Goal: Task Accomplishment & Management: Manage account settings

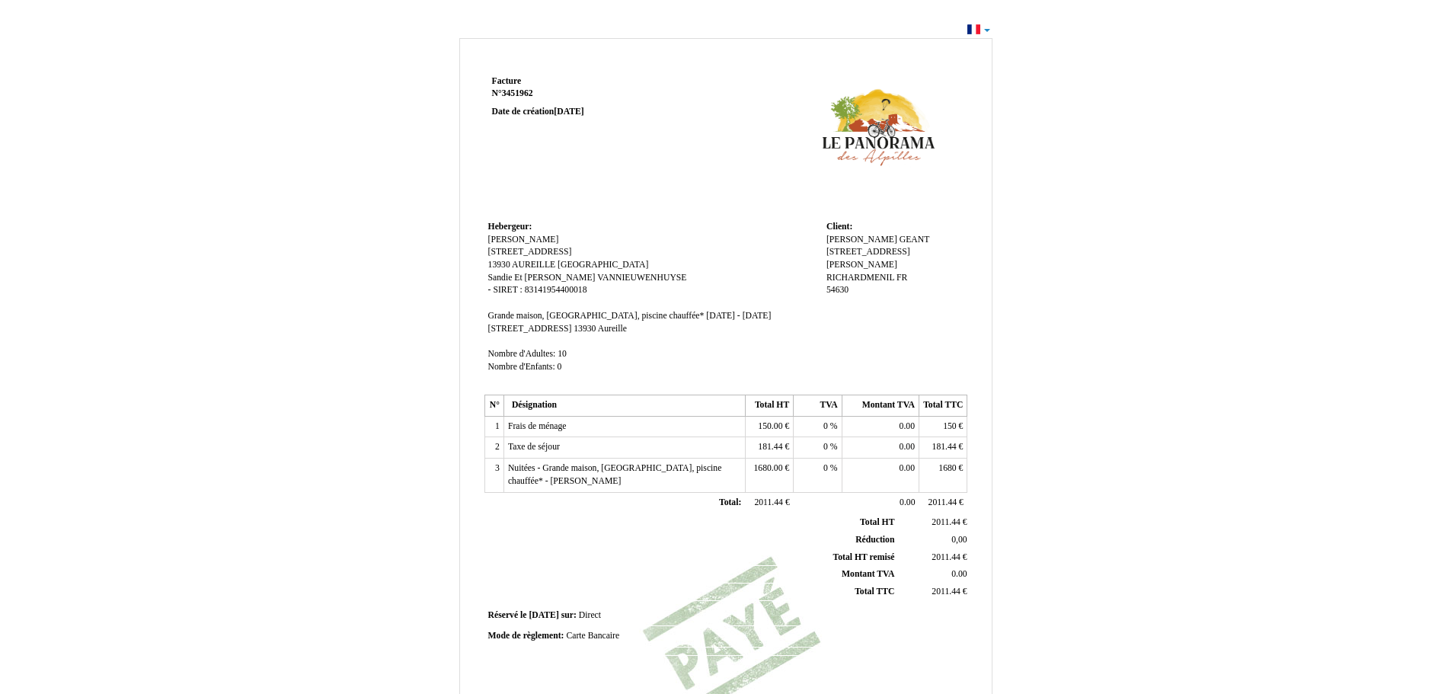
click at [760, 450] on span "181.44" at bounding box center [770, 447] width 24 height 10
click at [761, 450] on span "181.44" at bounding box center [770, 447] width 24 height 10
click at [762, 450] on span "181.44" at bounding box center [770, 447] width 24 height 10
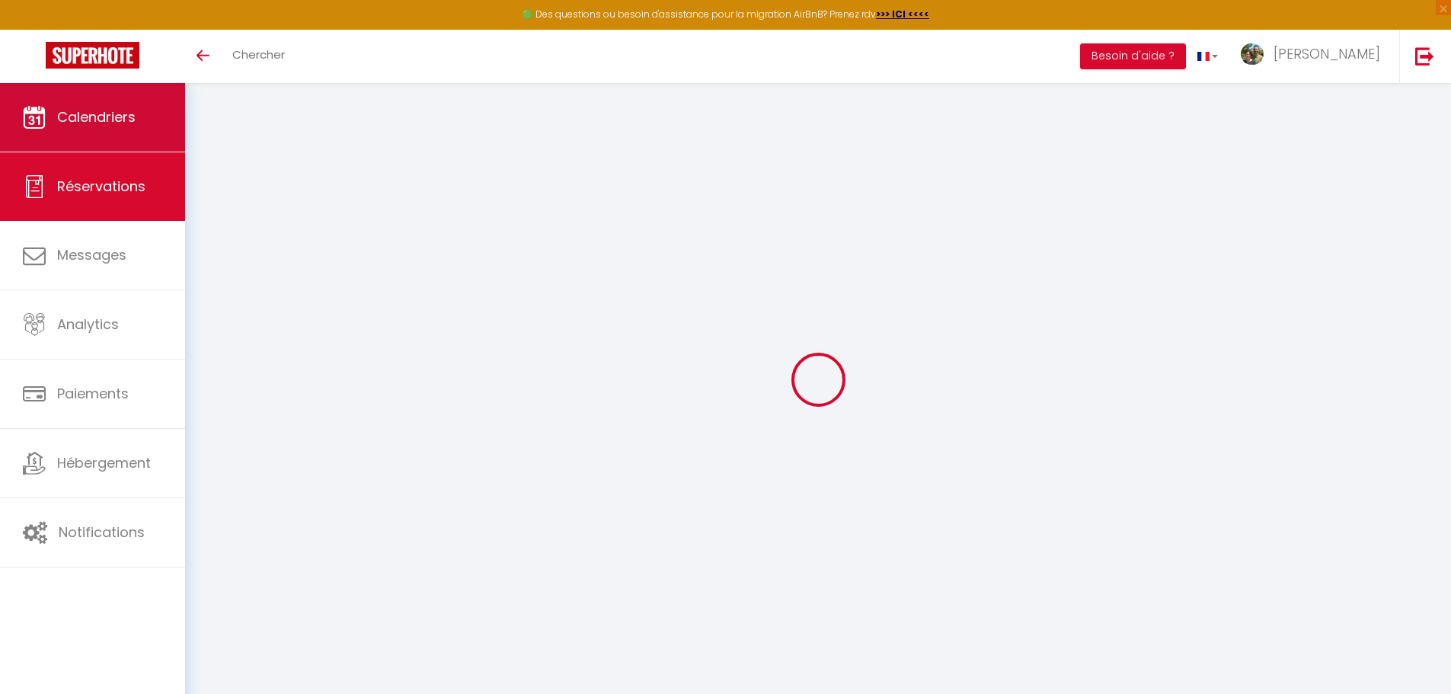
click at [140, 124] on link "Calendriers" at bounding box center [92, 117] width 185 height 69
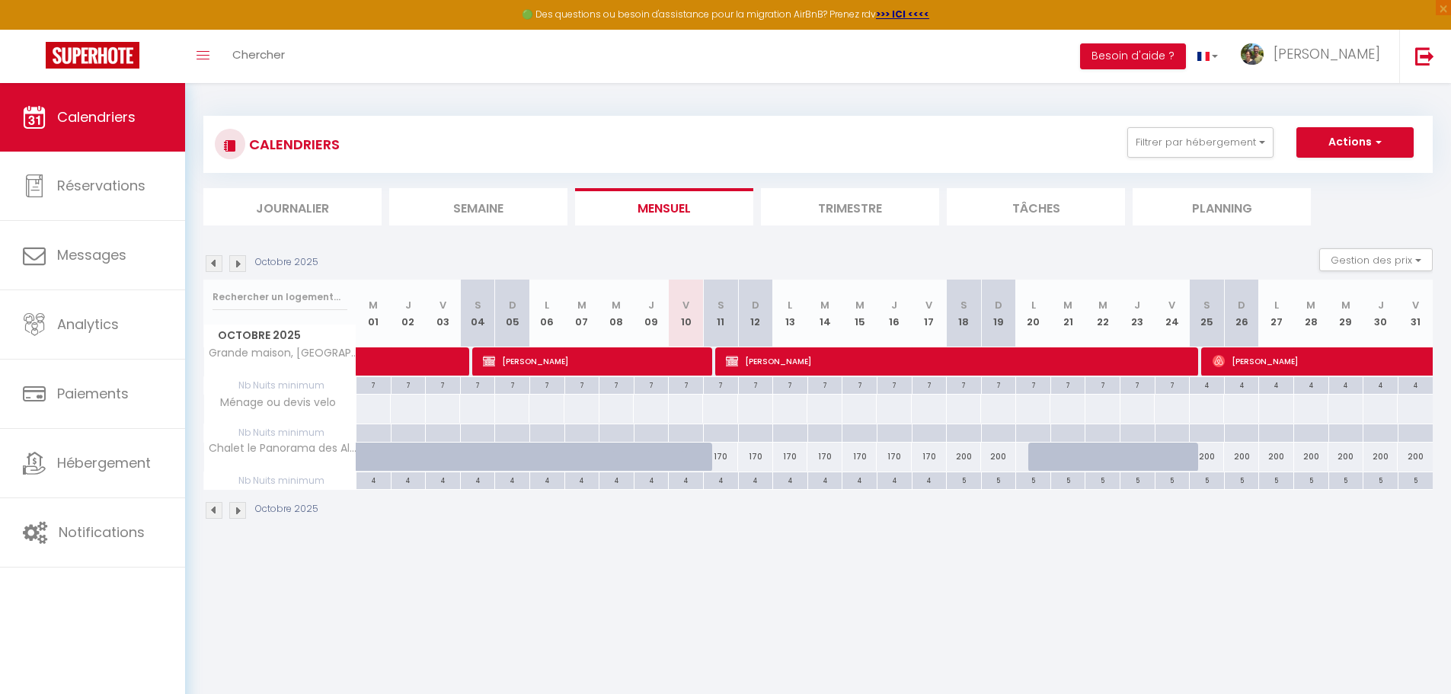
click at [213, 259] on img at bounding box center [214, 263] width 17 height 17
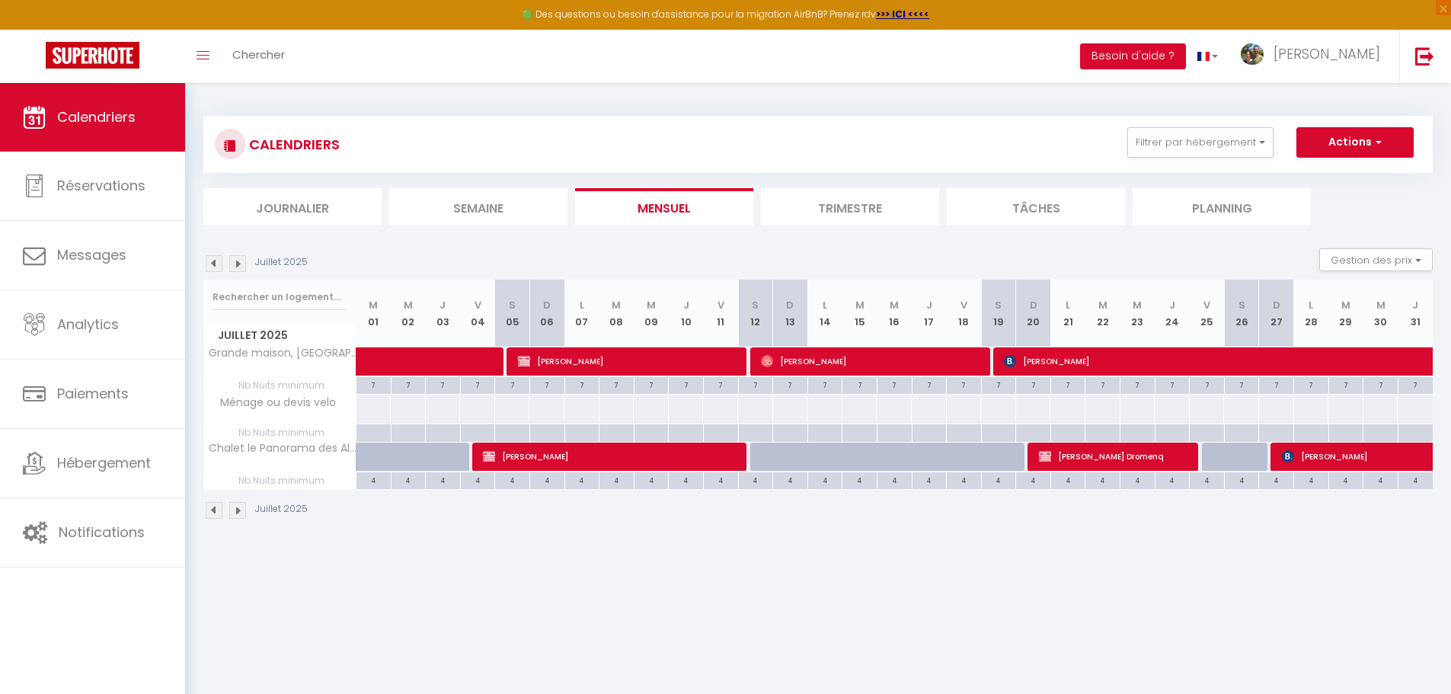
click at [213, 259] on img at bounding box center [214, 263] width 17 height 17
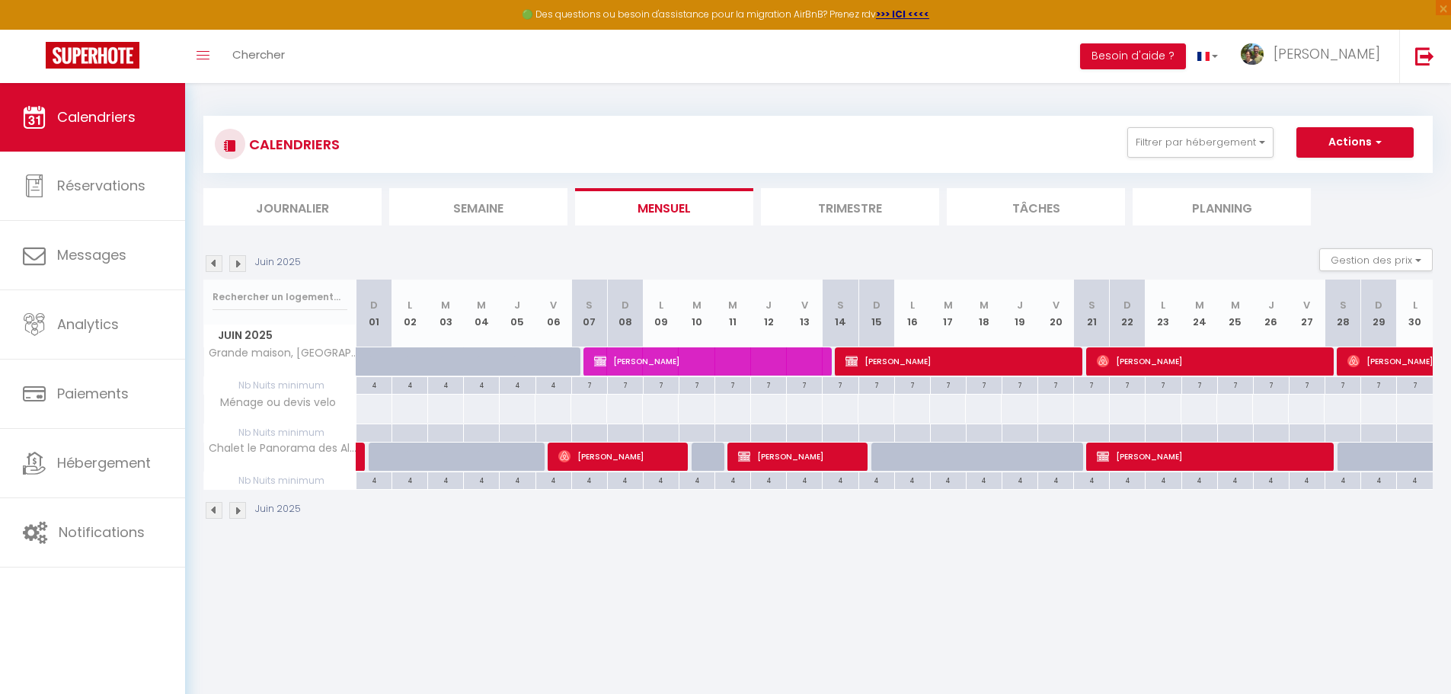
click at [213, 259] on img at bounding box center [214, 263] width 17 height 17
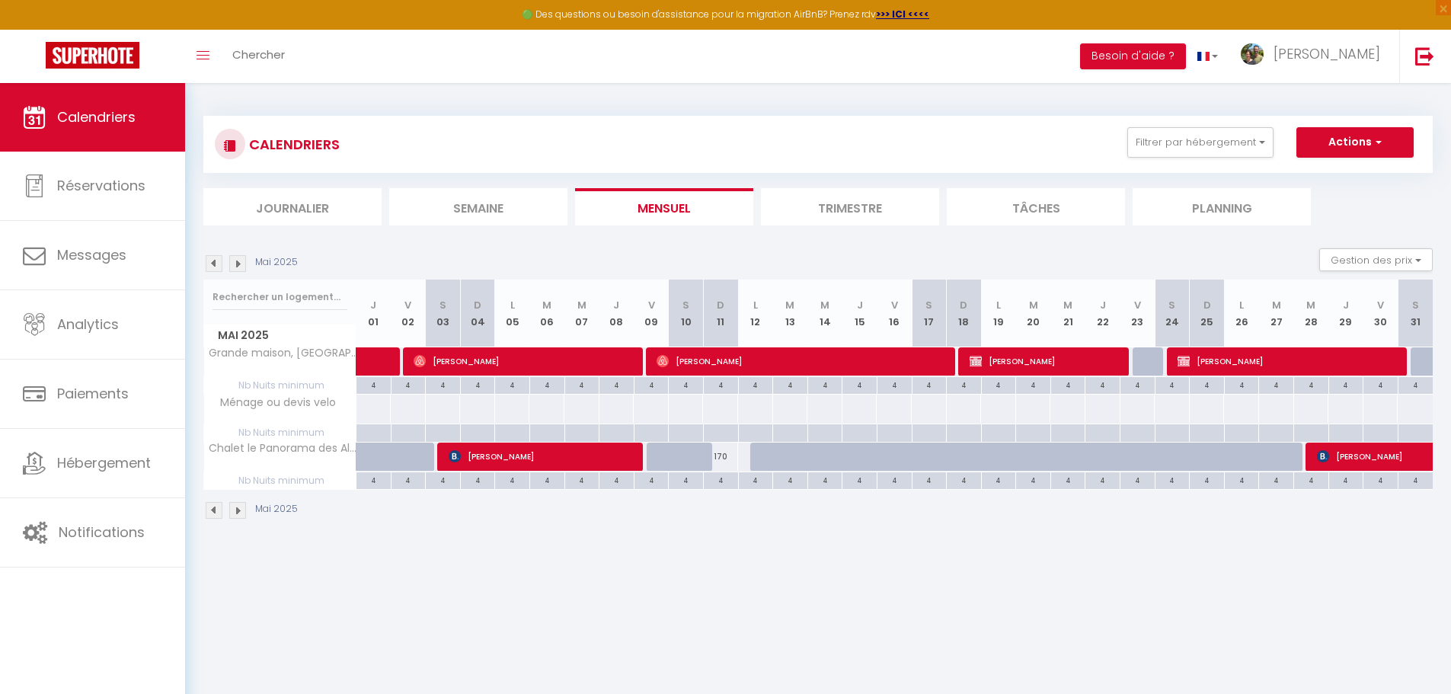
click at [213, 259] on img at bounding box center [214, 263] width 17 height 17
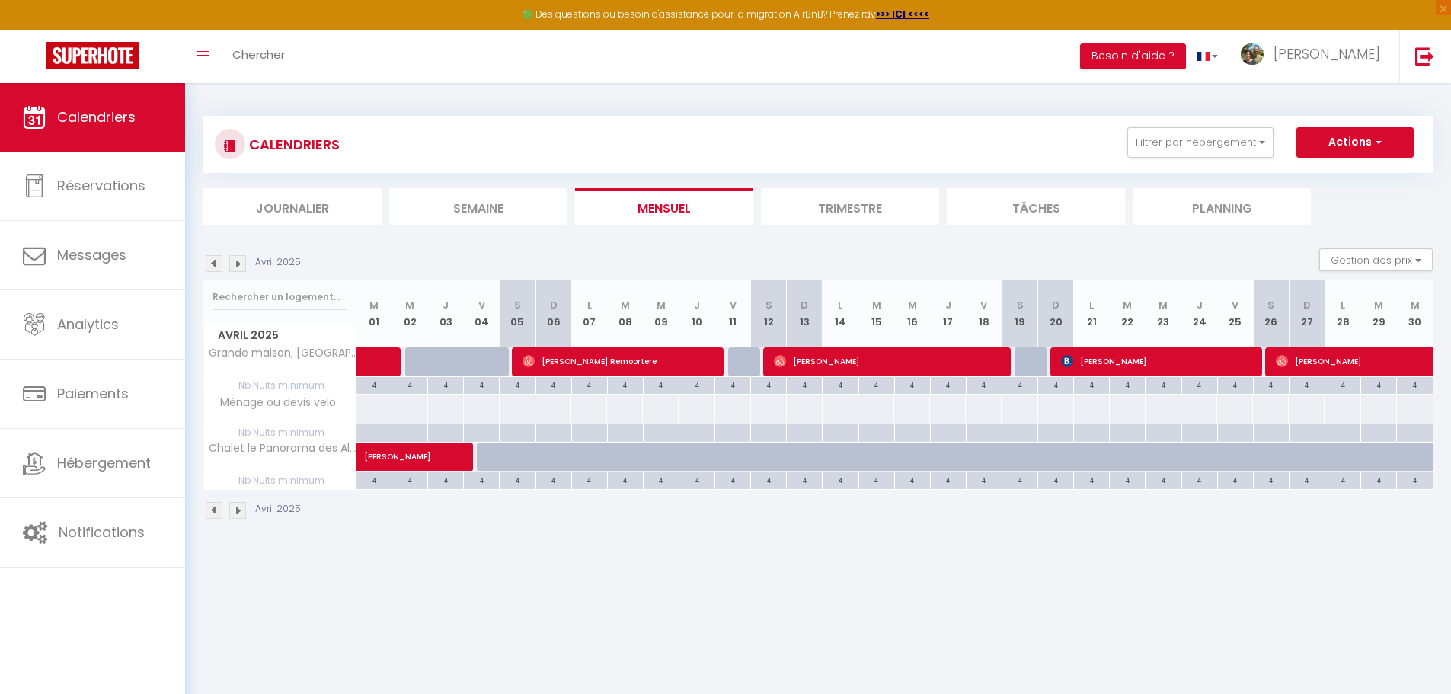
click at [213, 259] on img at bounding box center [214, 263] width 17 height 17
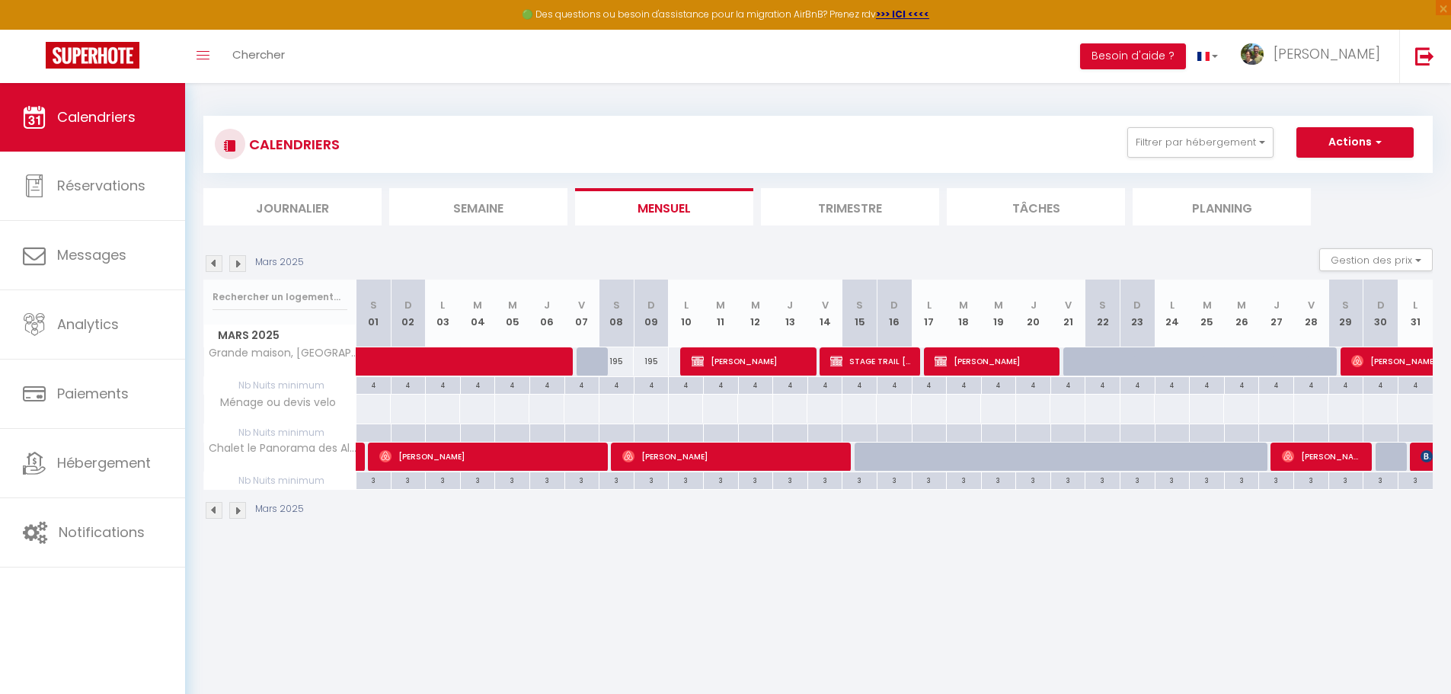
click at [213, 259] on img at bounding box center [214, 263] width 17 height 17
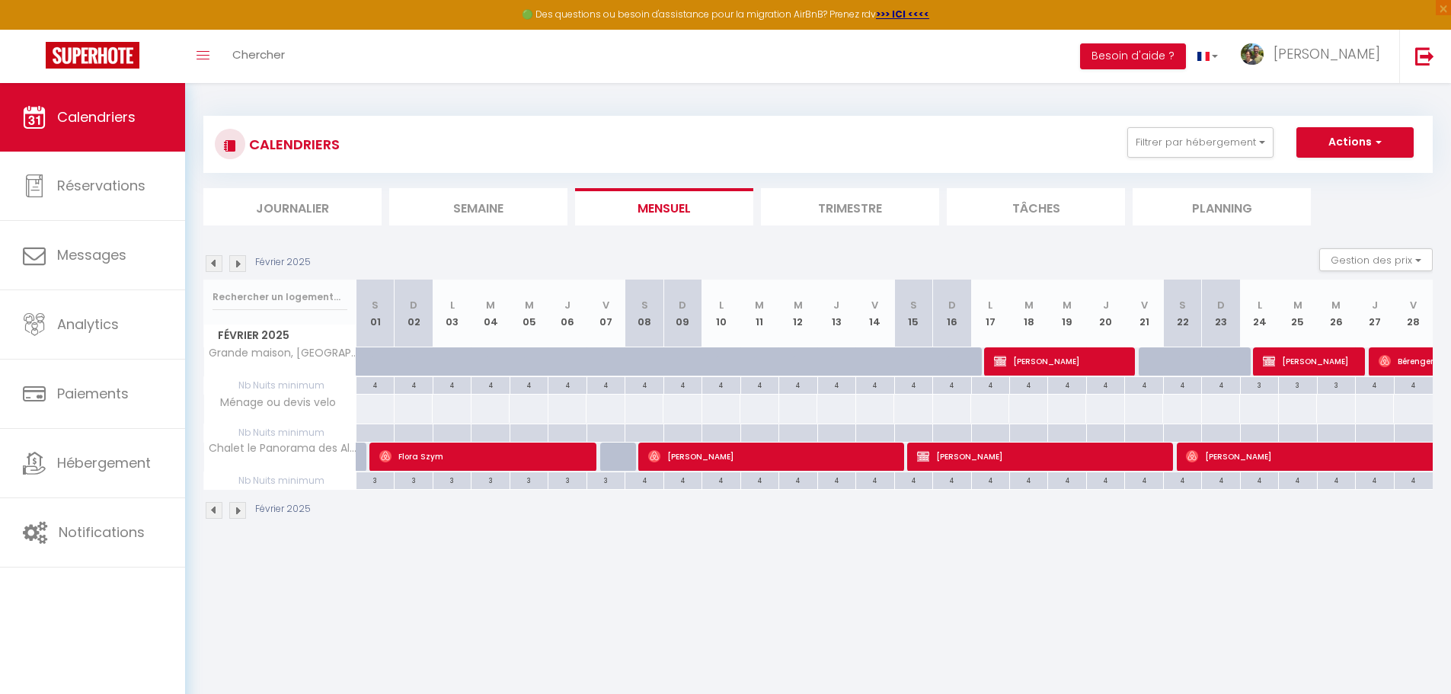
click at [213, 259] on img at bounding box center [214, 263] width 17 height 17
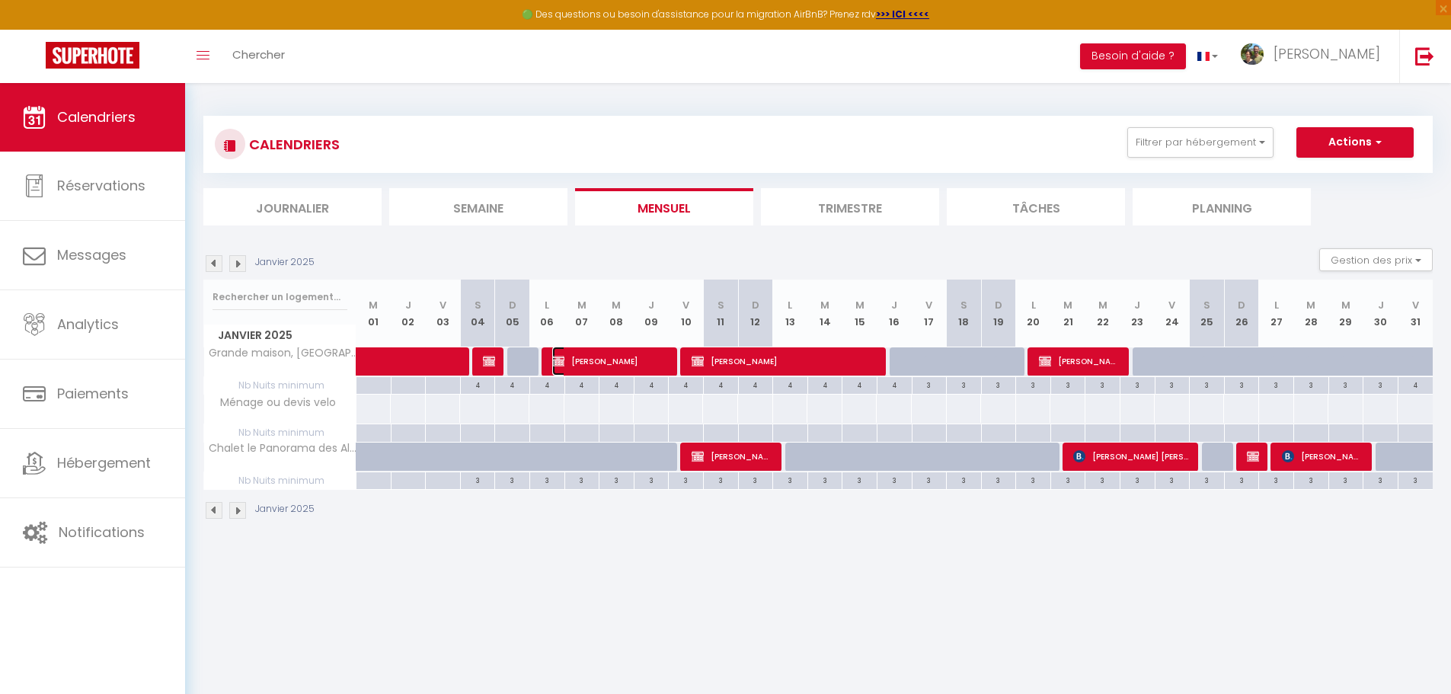
click at [644, 357] on span "Julien DERMINGHEM" at bounding box center [610, 361] width 117 height 29
select select "OK"
select select "KO"
select select "0"
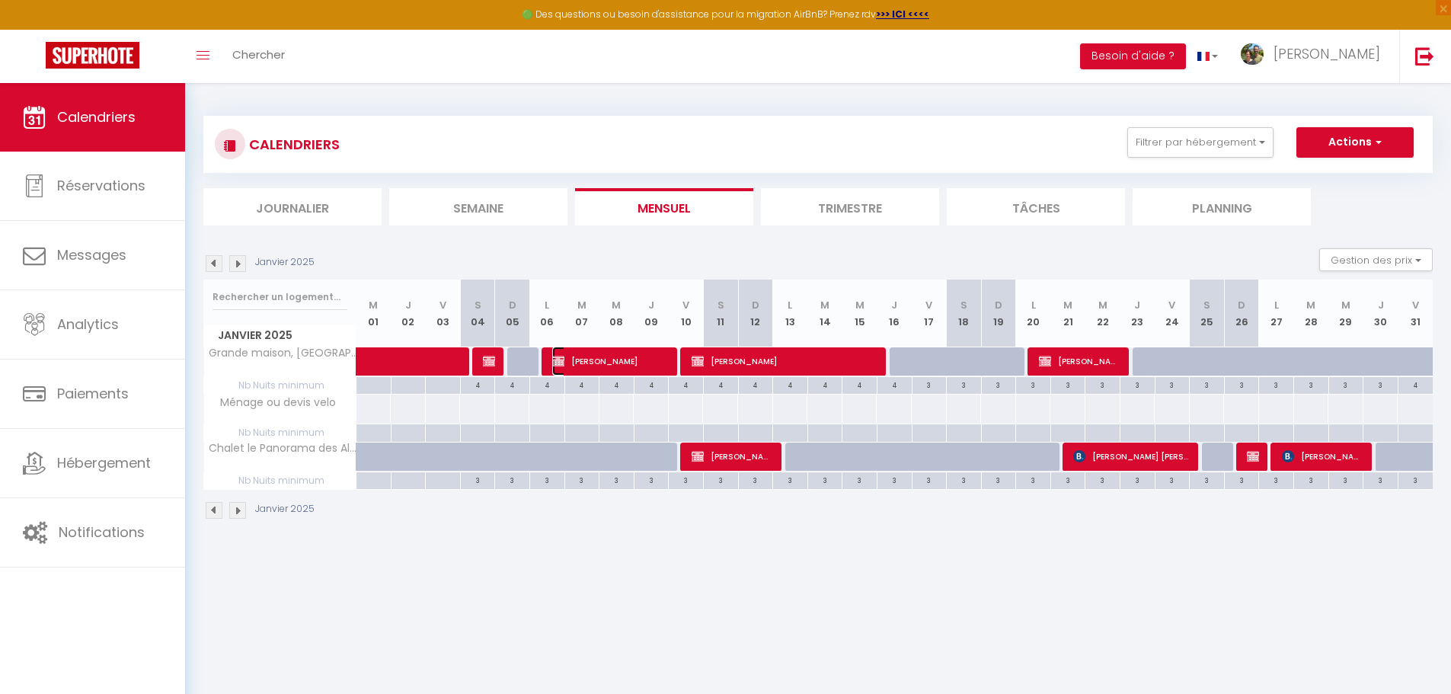
select select "1"
select select
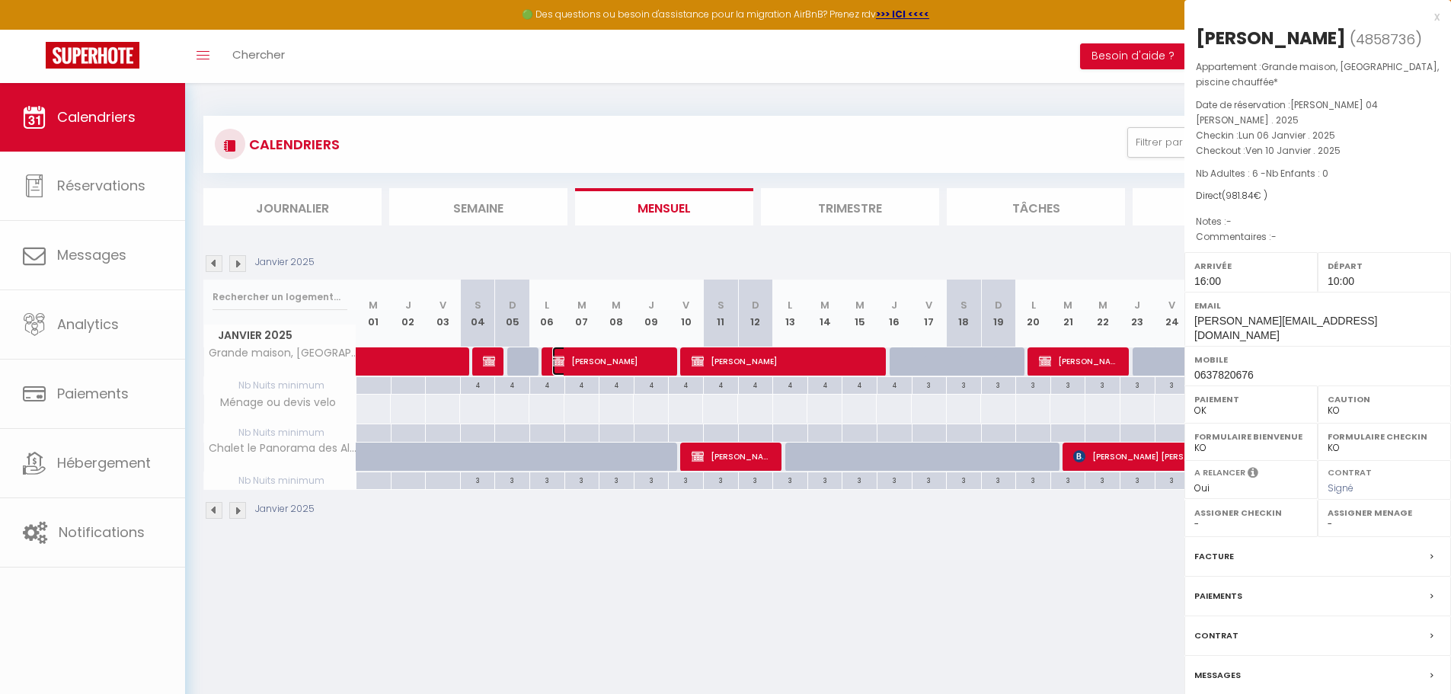
select select "19117"
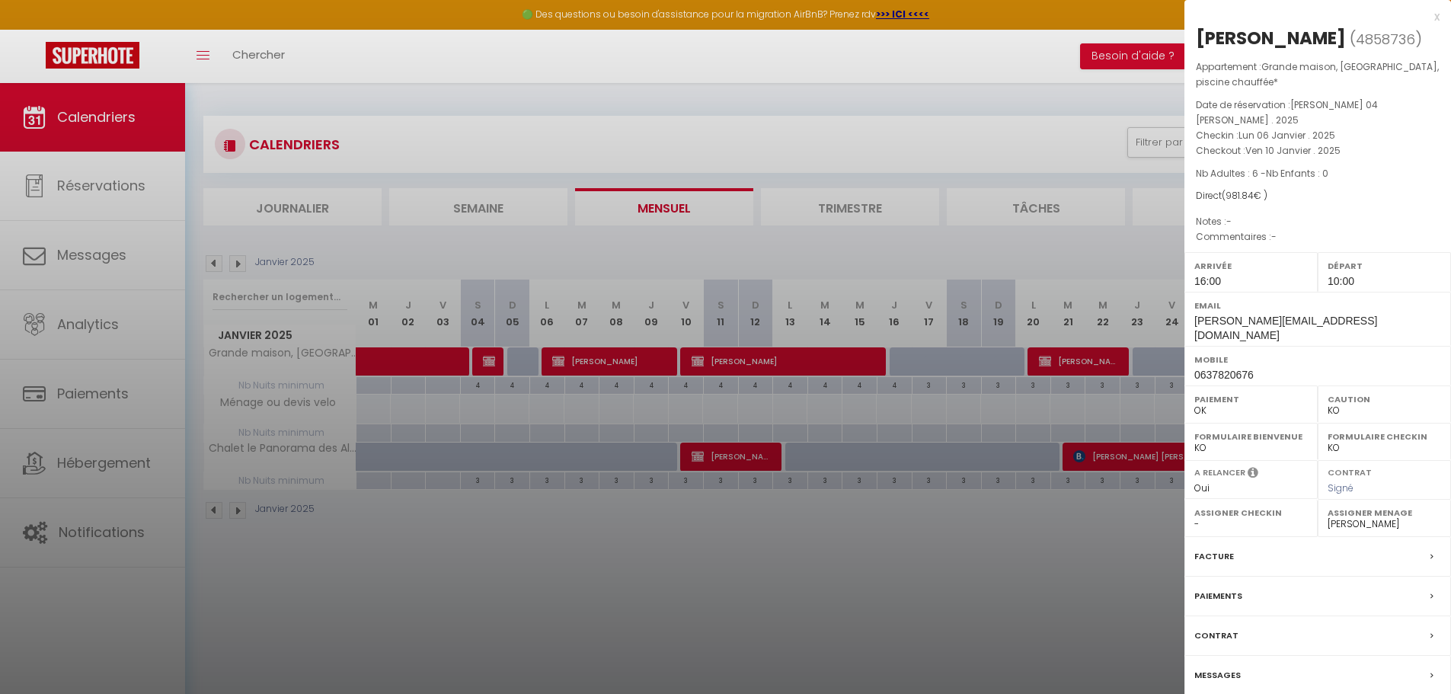
click at [1252, 550] on div "Facture" at bounding box center [1318, 557] width 267 height 40
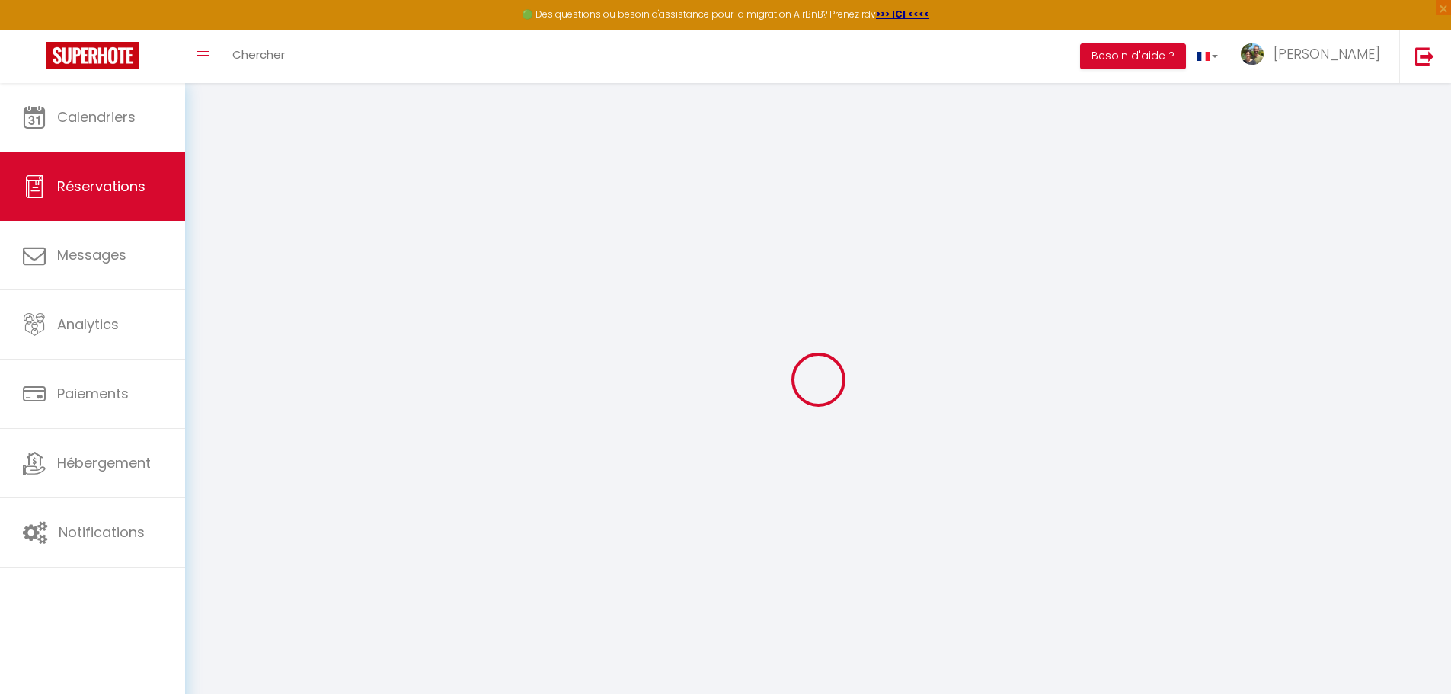
select select "cleaning"
select select "taxes"
select select
checkbox input "false"
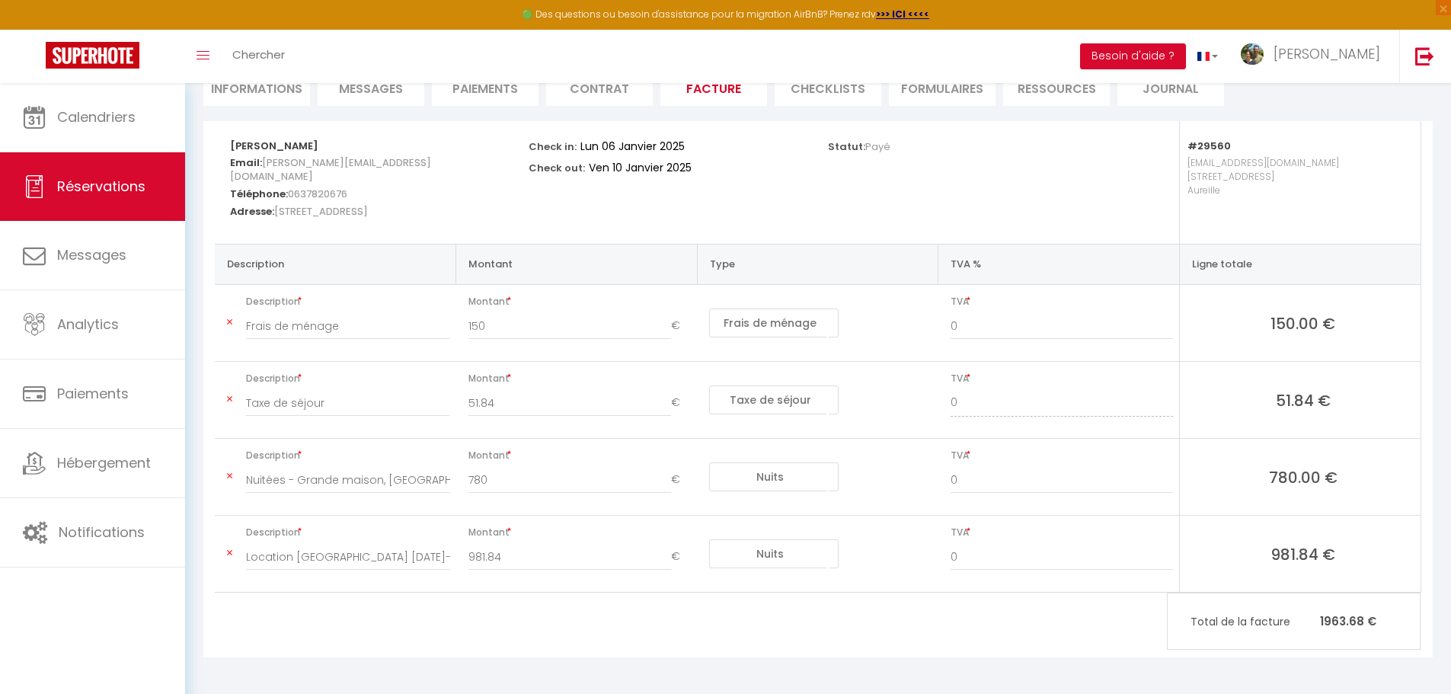
scroll to position [162, 0]
click at [230, 551] on icon at bounding box center [229, 551] width 5 height 9
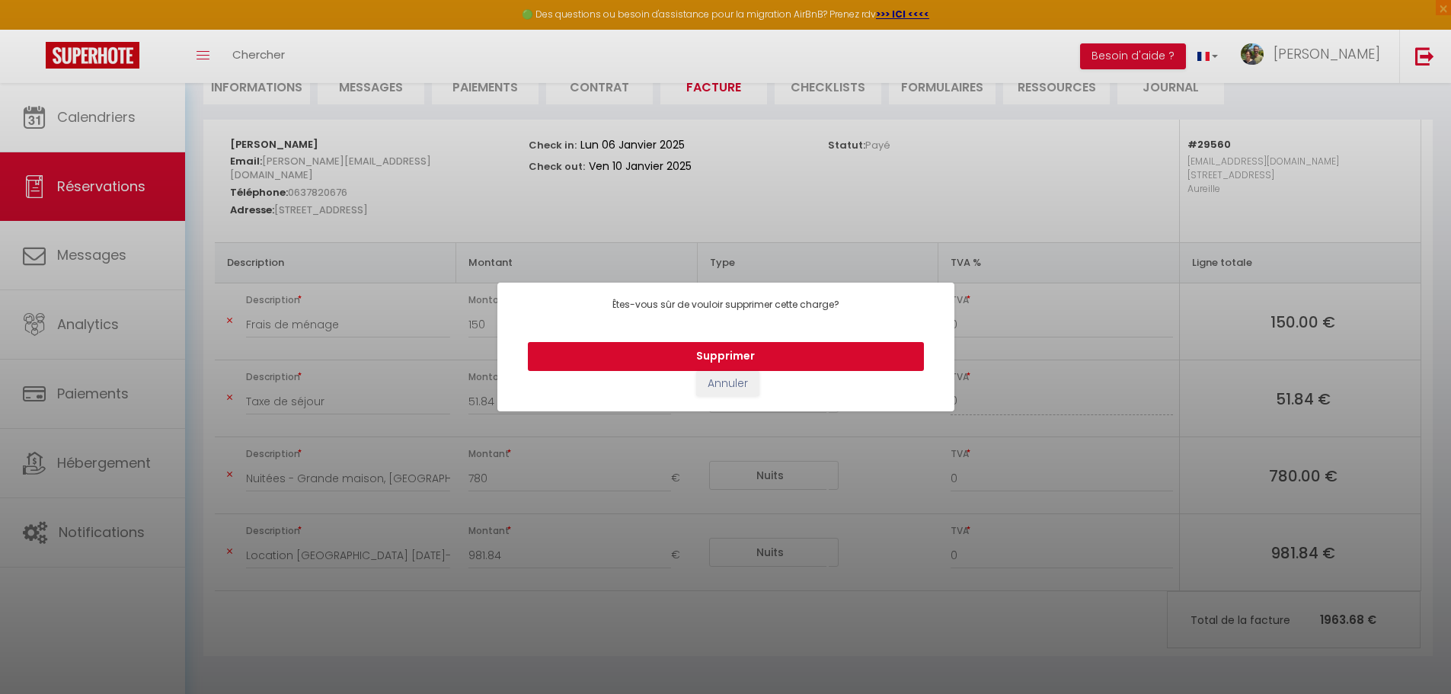
click at [646, 350] on button "Supprimer" at bounding box center [726, 356] width 396 height 29
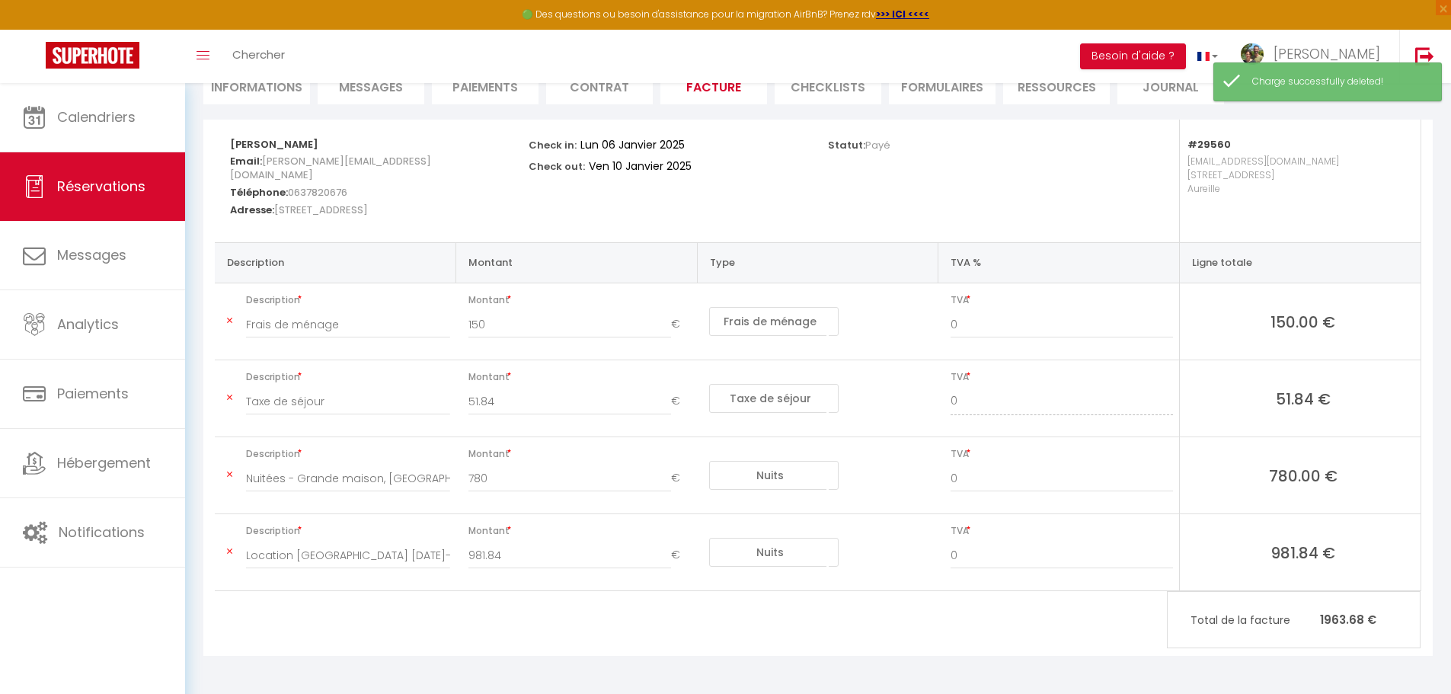
scroll to position [85, 0]
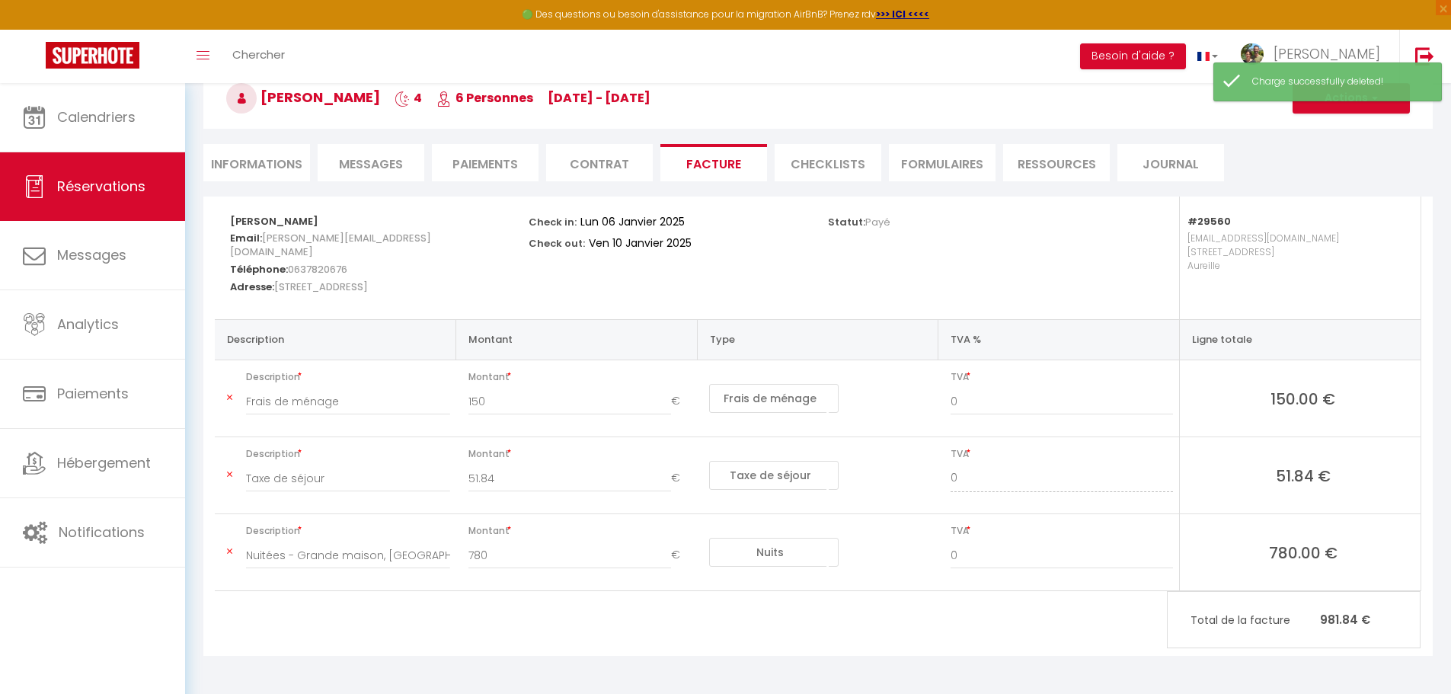
click at [231, 554] on icon at bounding box center [229, 551] width 5 height 9
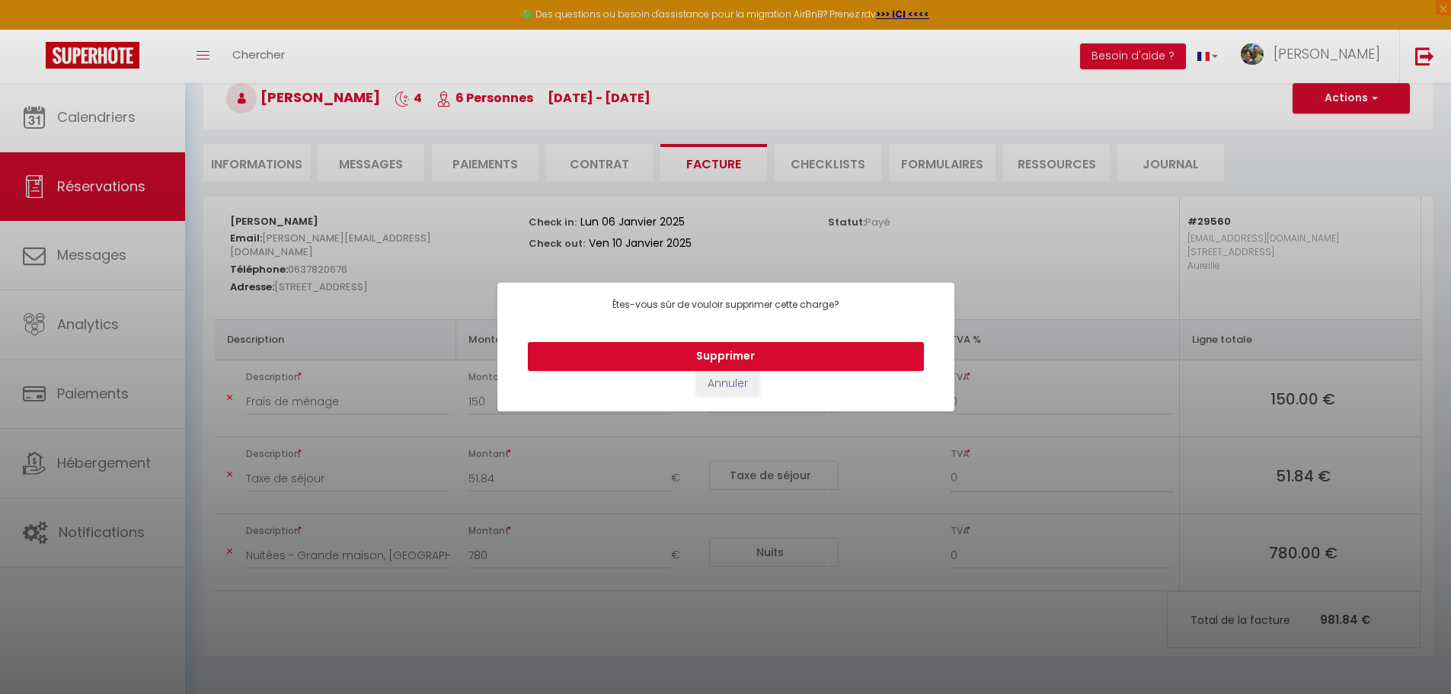
click at [875, 230] on div "Êtes-vous sûr de vouloir supprimer cette charge? Supprimer Annuler" at bounding box center [725, 347] width 457 height 694
click at [1149, 180] on div "Êtes-vous sûr de vouloir supprimer cette charge? Supprimer Annuler" at bounding box center [725, 347] width 1451 height 694
click at [738, 382] on button "Annuler" at bounding box center [727, 384] width 63 height 26
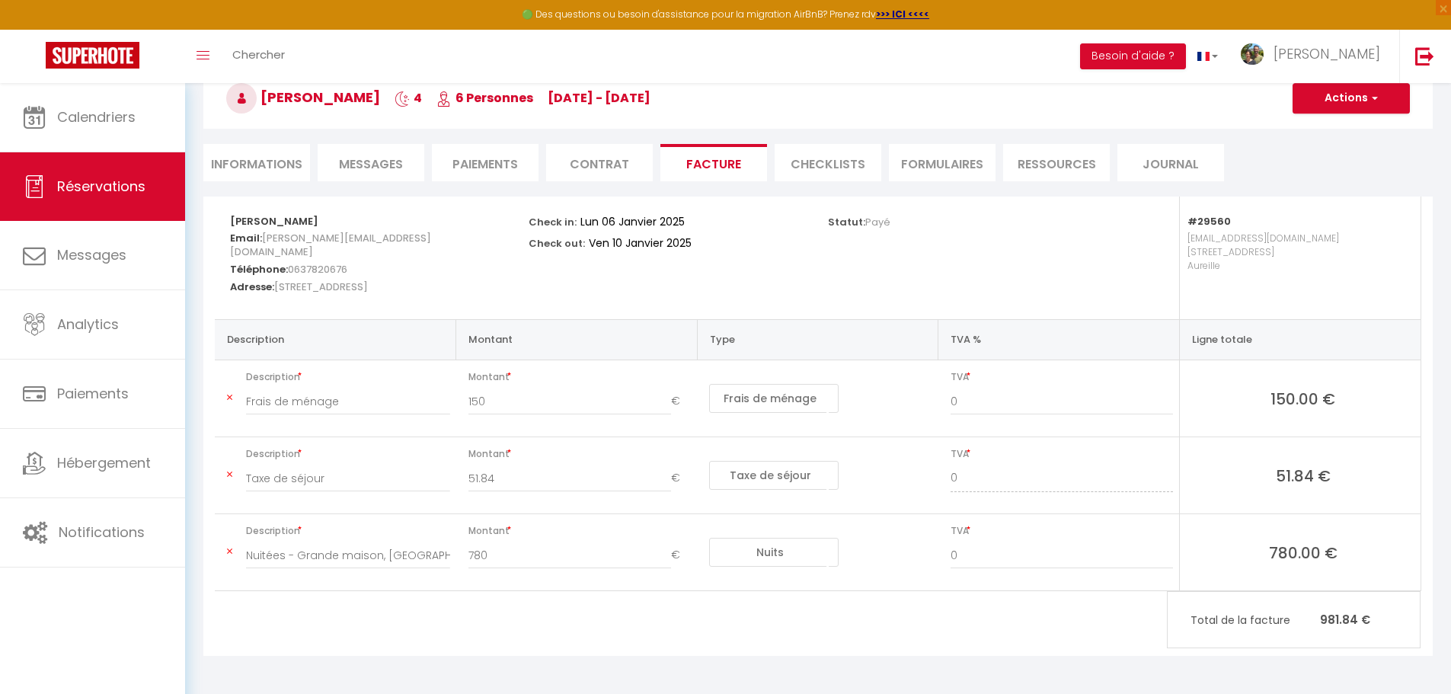
click at [274, 165] on li "Informations" at bounding box center [256, 162] width 107 height 37
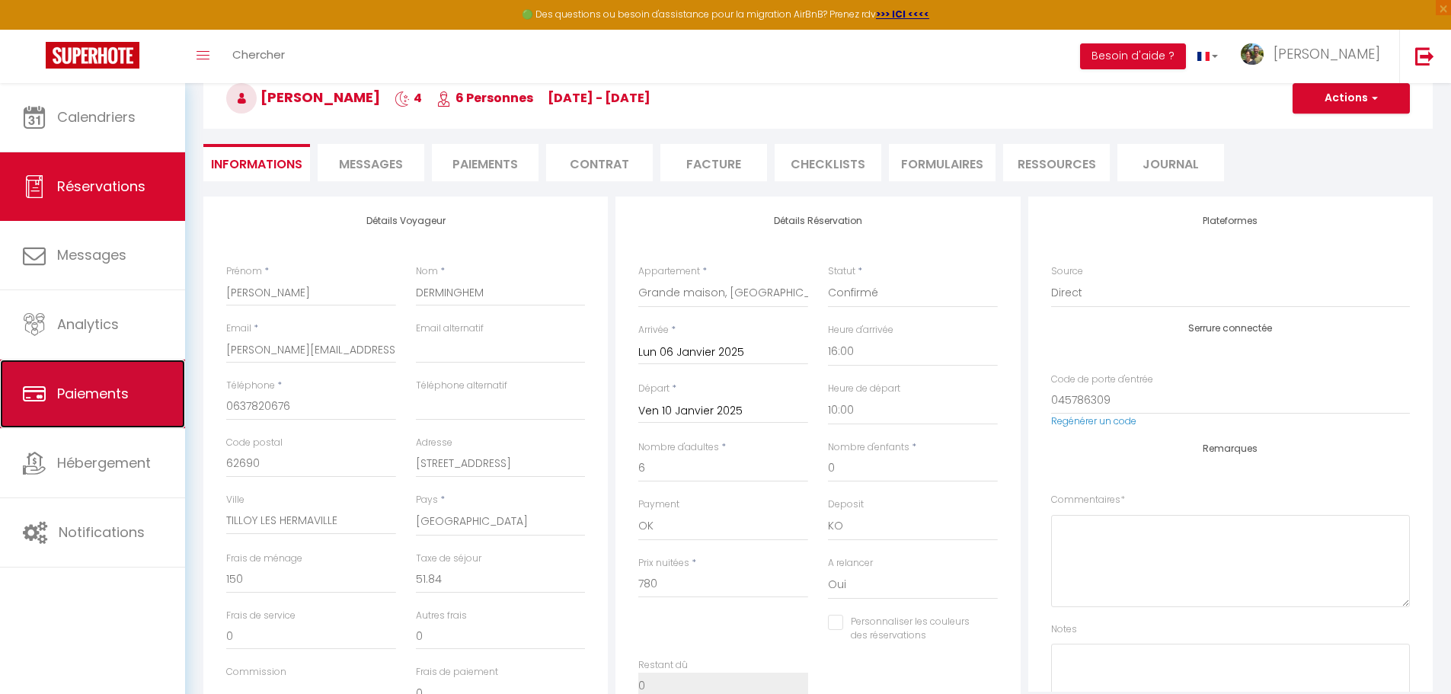
click at [85, 380] on link "Paiements" at bounding box center [92, 394] width 185 height 69
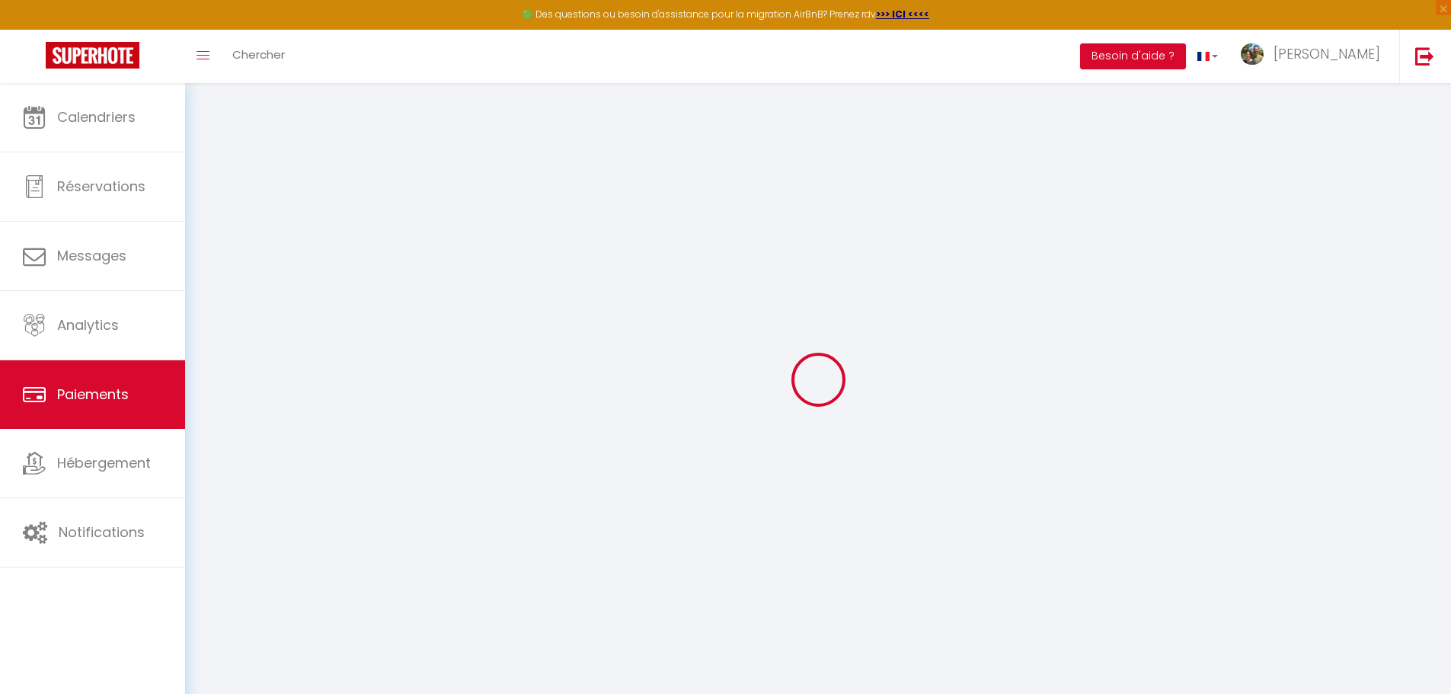
select select "2"
select select "0"
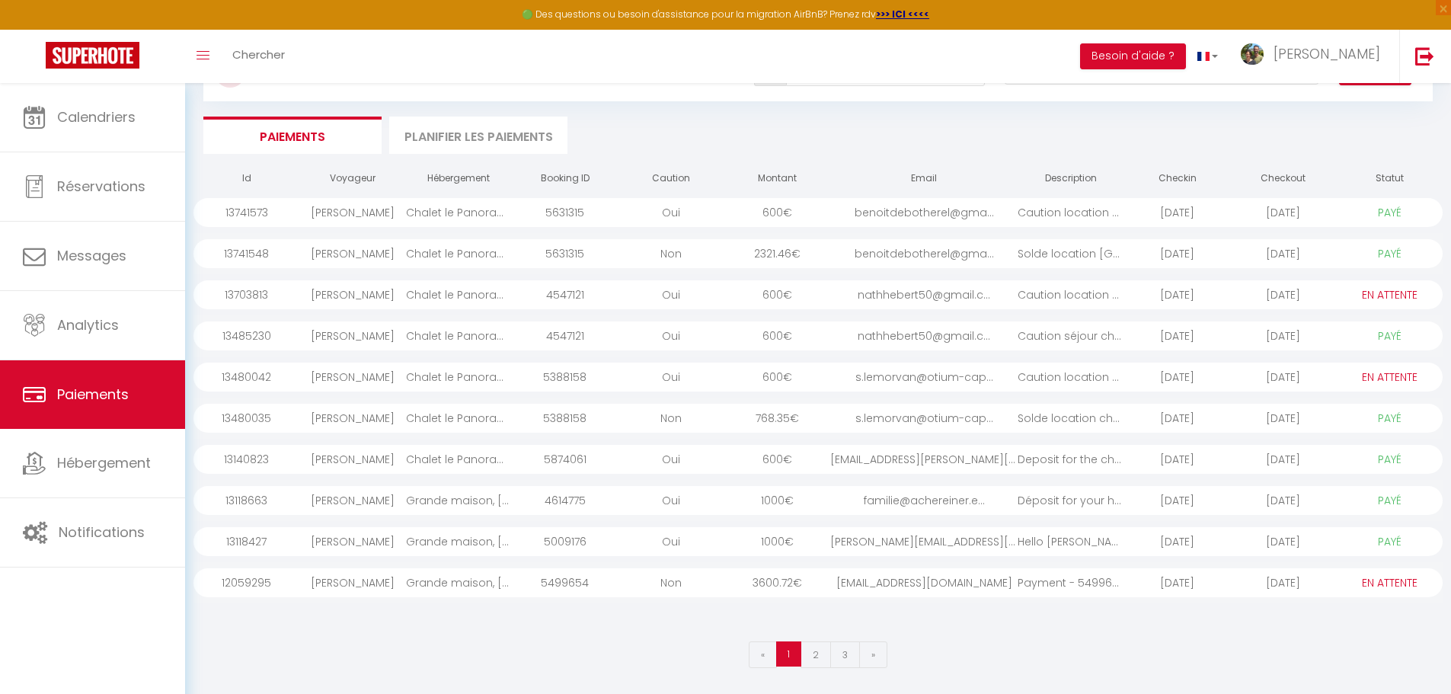
scroll to position [83, 0]
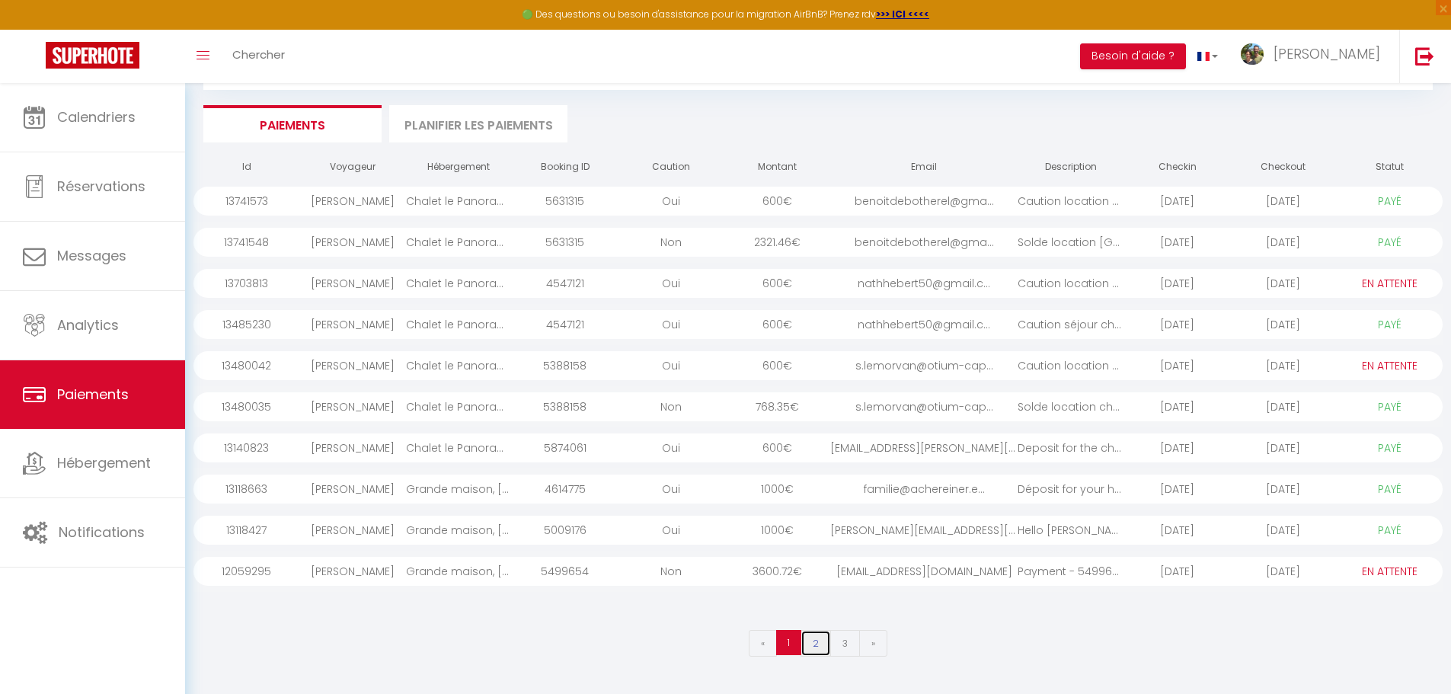
click at [824, 647] on link "2" at bounding box center [816, 643] width 30 height 27
click at [794, 641] on link "1" at bounding box center [789, 643] width 27 height 27
select select "1"
select select "0"
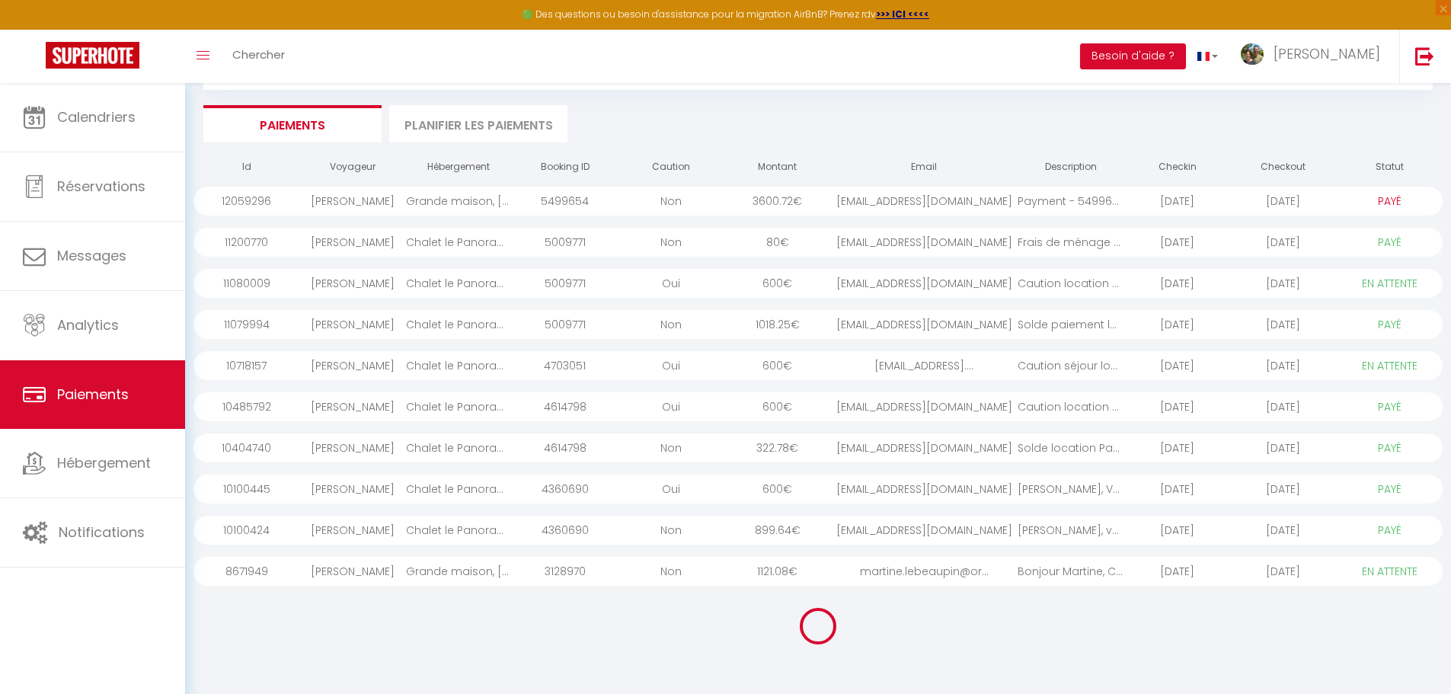
select select "0"
click at [422, 2] on div "🟢 Des questions ou besoin d'assistance pour la migration AirBnB? Prenez rdv >>>…" at bounding box center [725, 15] width 1451 height 30
click at [807, 639] on link "2" at bounding box center [816, 643] width 30 height 27
click at [791, 645] on link "1" at bounding box center [789, 643] width 27 height 27
select select "1"
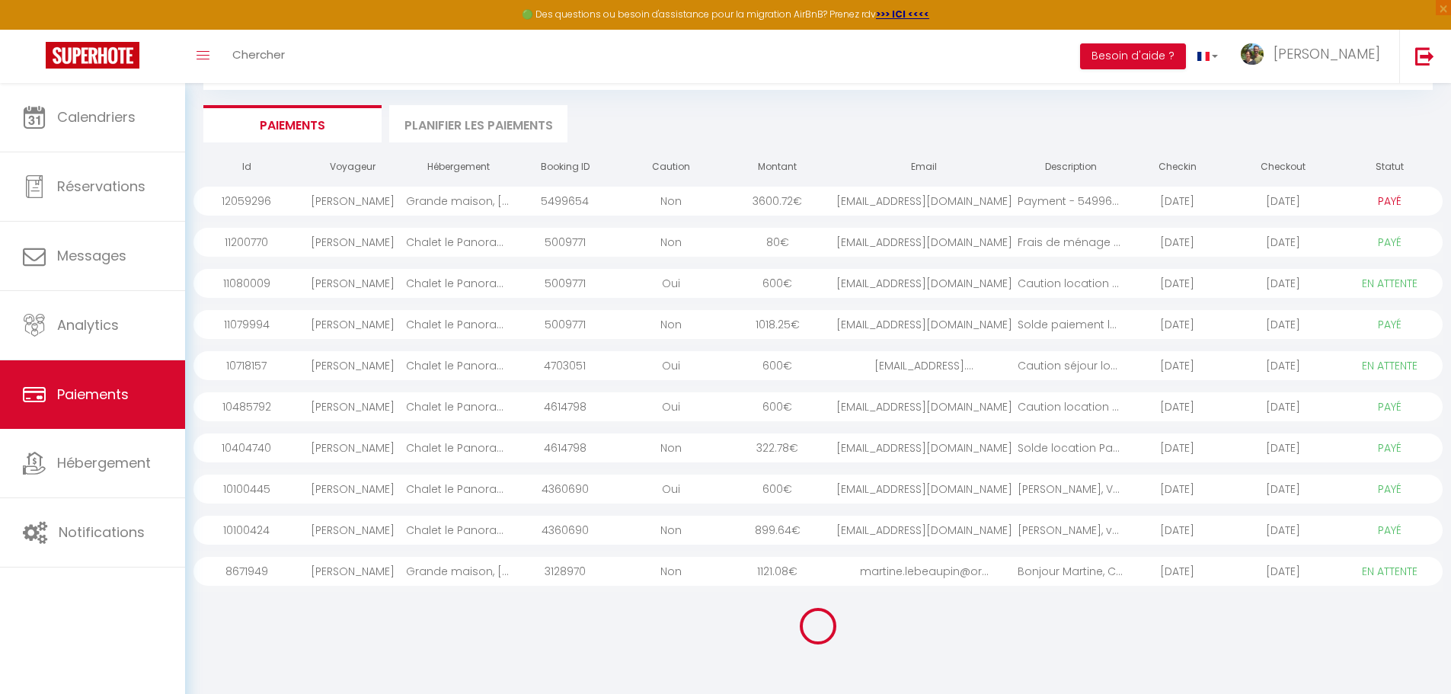
select select "0"
click at [825, 644] on link "2" at bounding box center [816, 643] width 30 height 27
click at [784, 641] on link "1" at bounding box center [789, 643] width 27 height 27
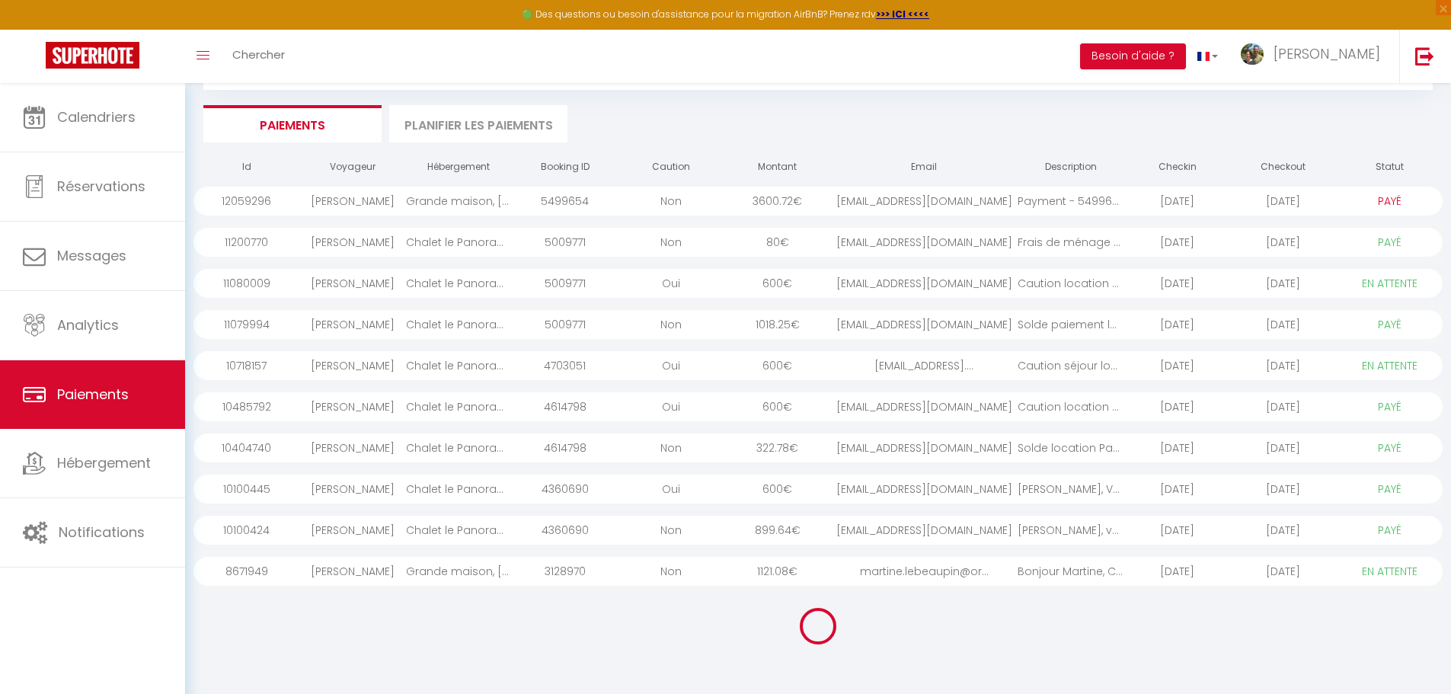
select select "1"
select select "0"
click at [811, 641] on link "2" at bounding box center [816, 643] width 30 height 27
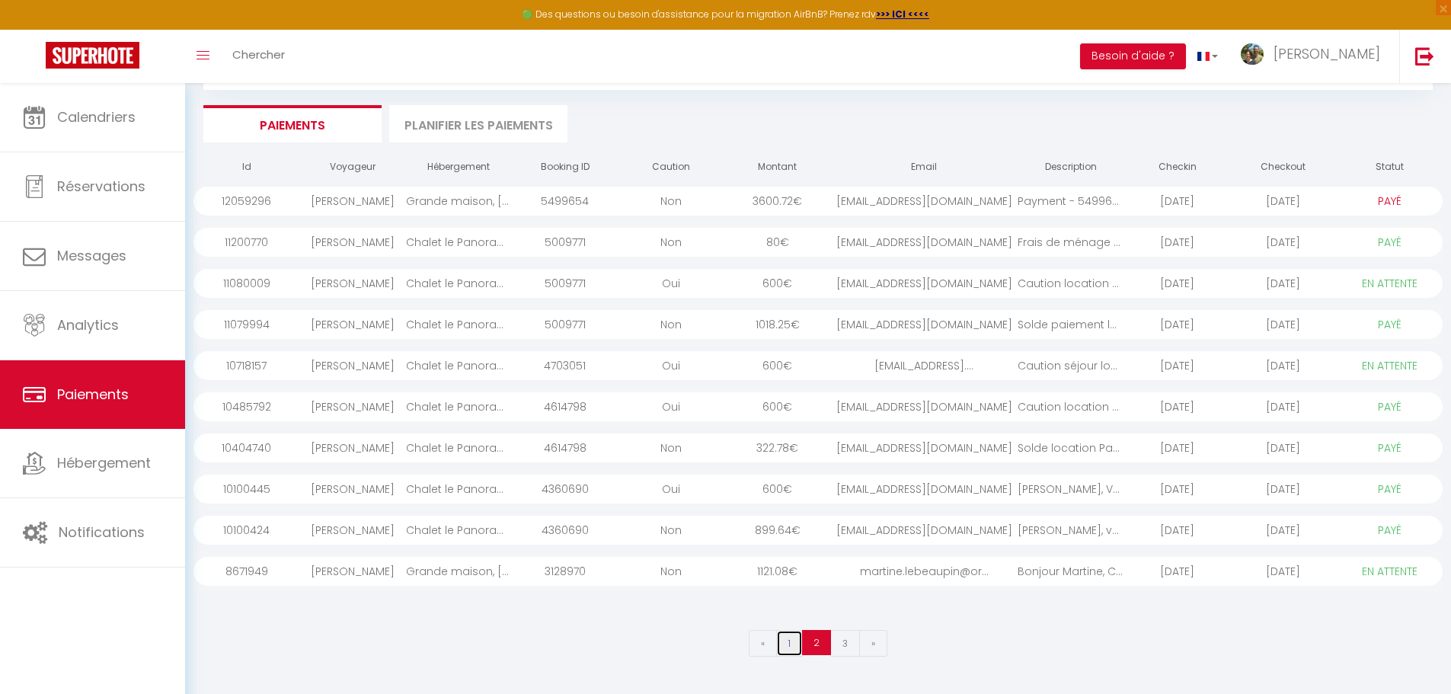
click at [798, 640] on link "1" at bounding box center [789, 643] width 27 height 27
select select "1"
select select "0"
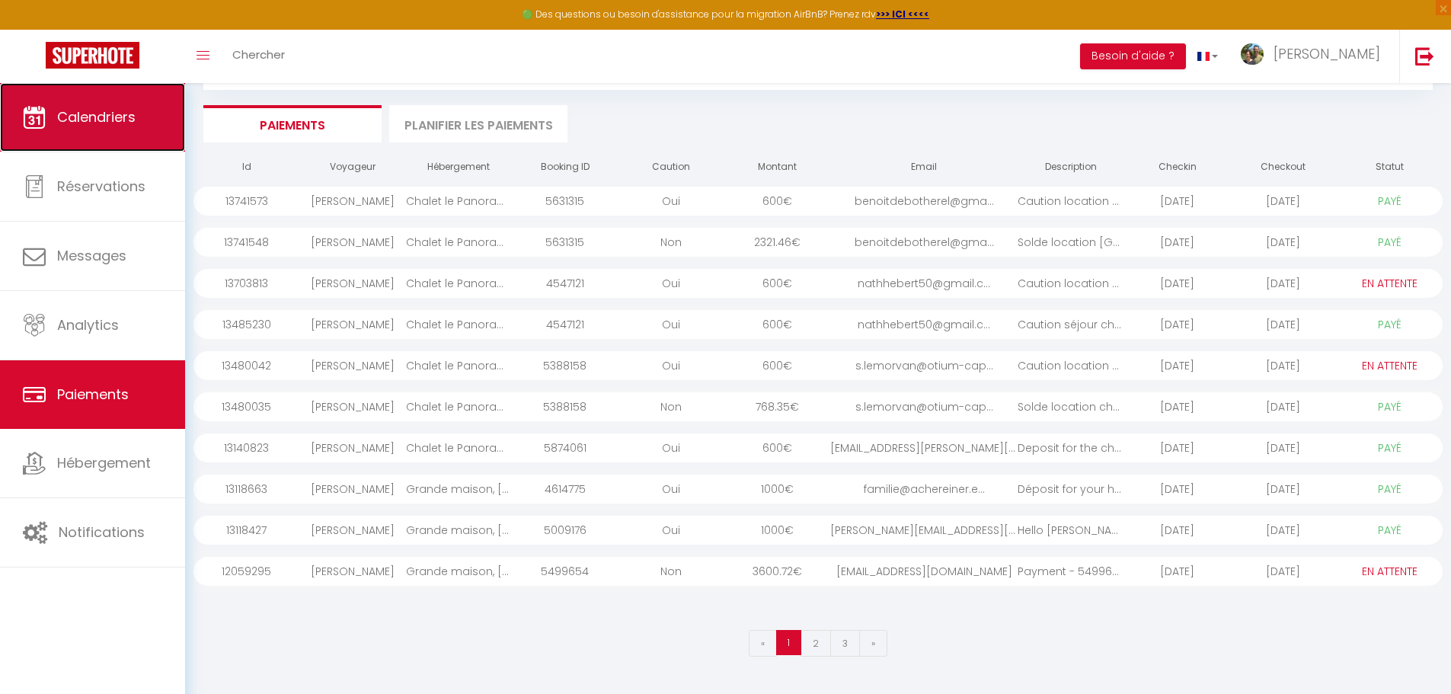
click at [139, 122] on link "Calendriers" at bounding box center [92, 117] width 185 height 69
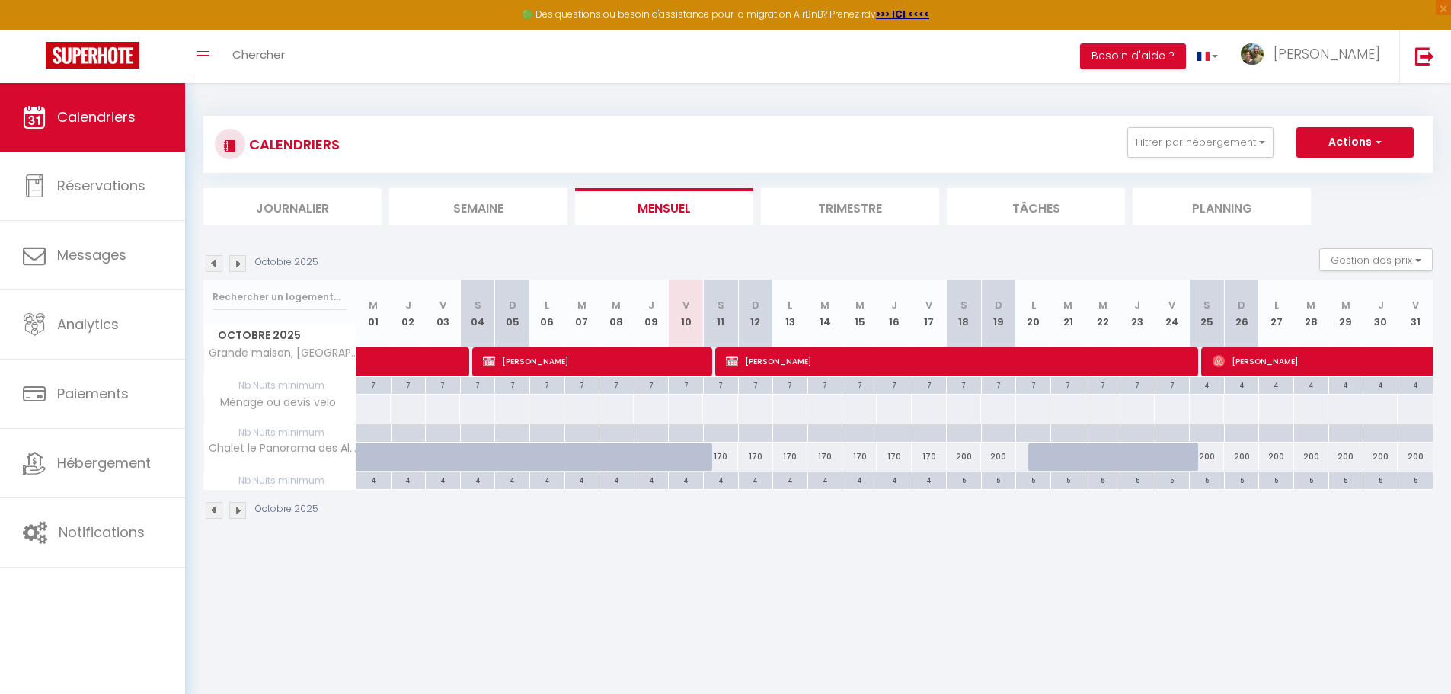
click at [209, 264] on img at bounding box center [214, 263] width 17 height 17
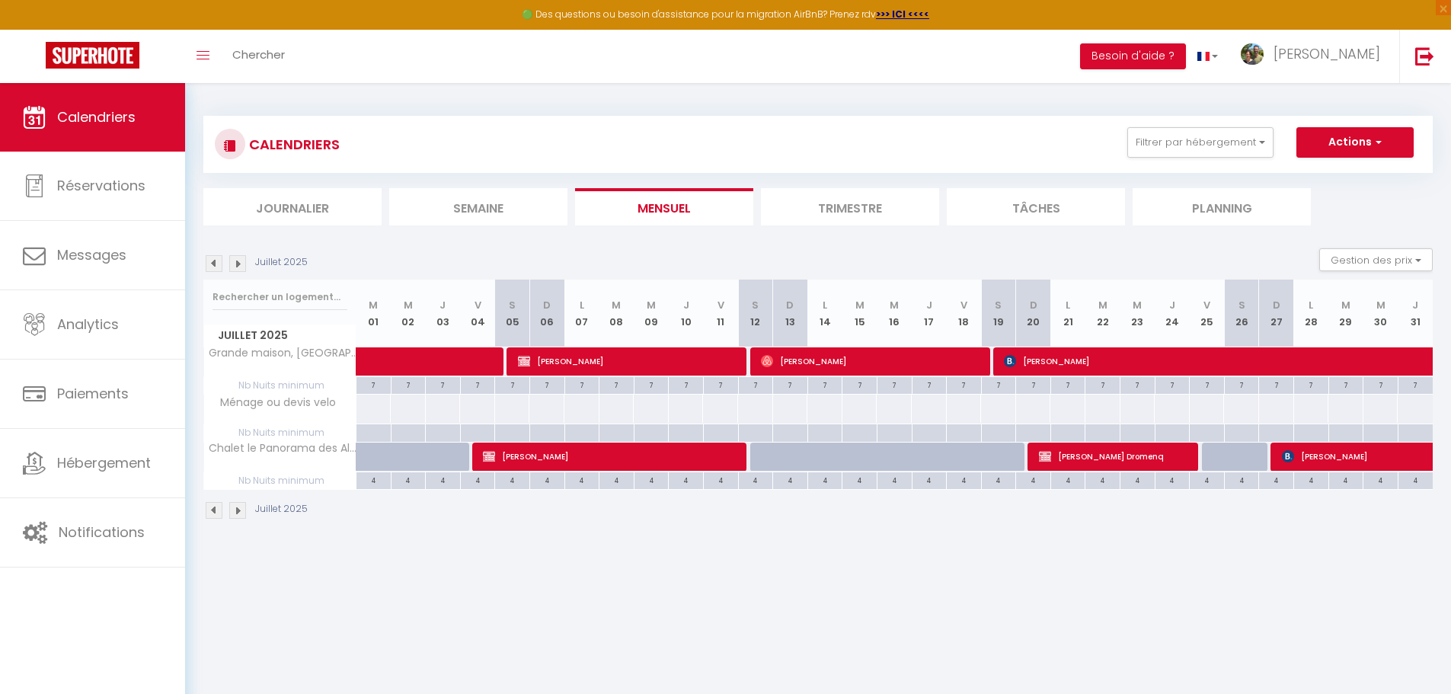
click at [209, 264] on img at bounding box center [214, 263] width 17 height 17
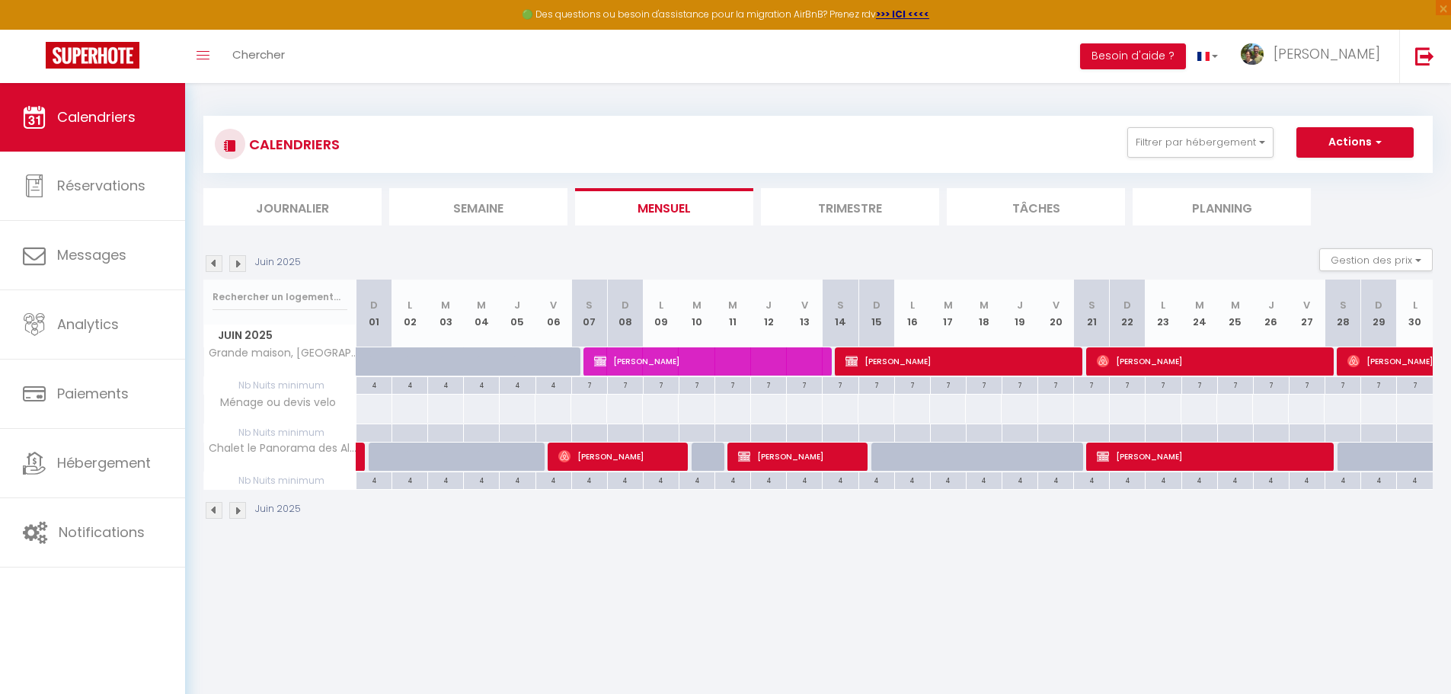
click at [209, 264] on img at bounding box center [214, 263] width 17 height 17
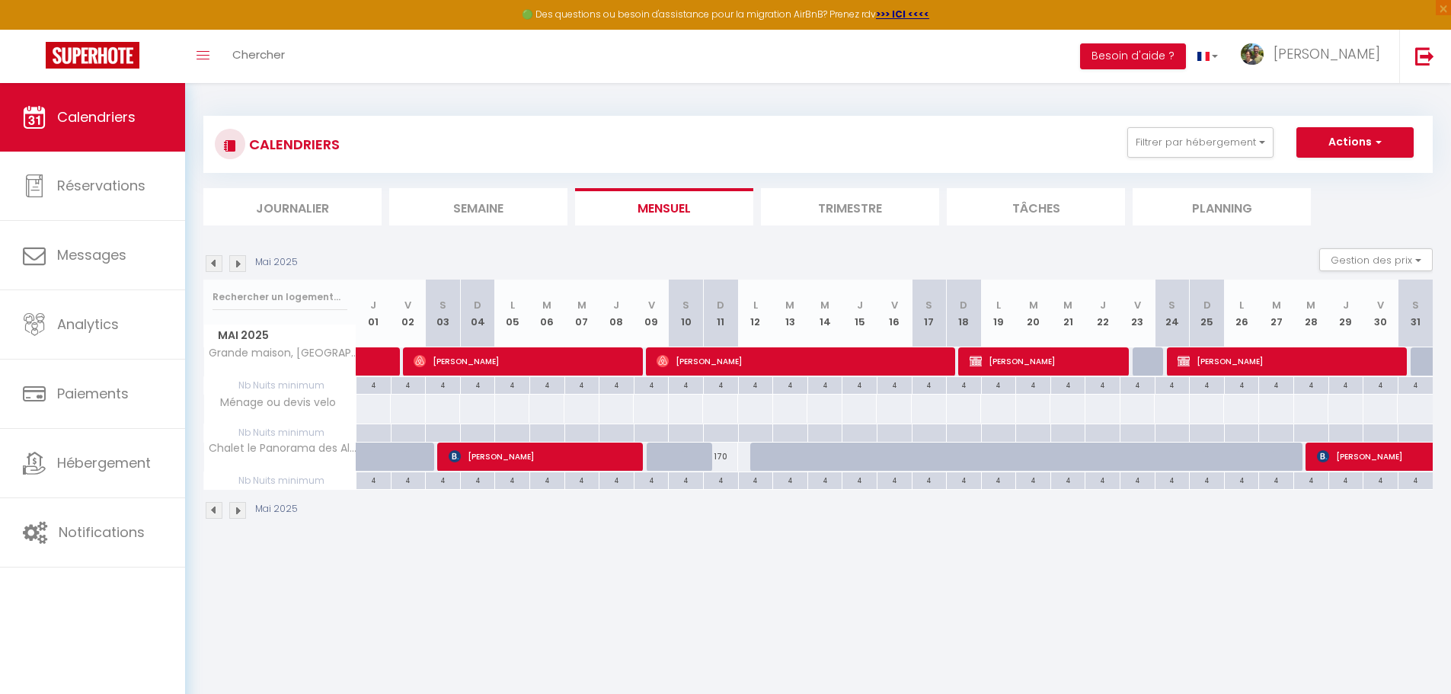
click at [209, 264] on img at bounding box center [214, 263] width 17 height 17
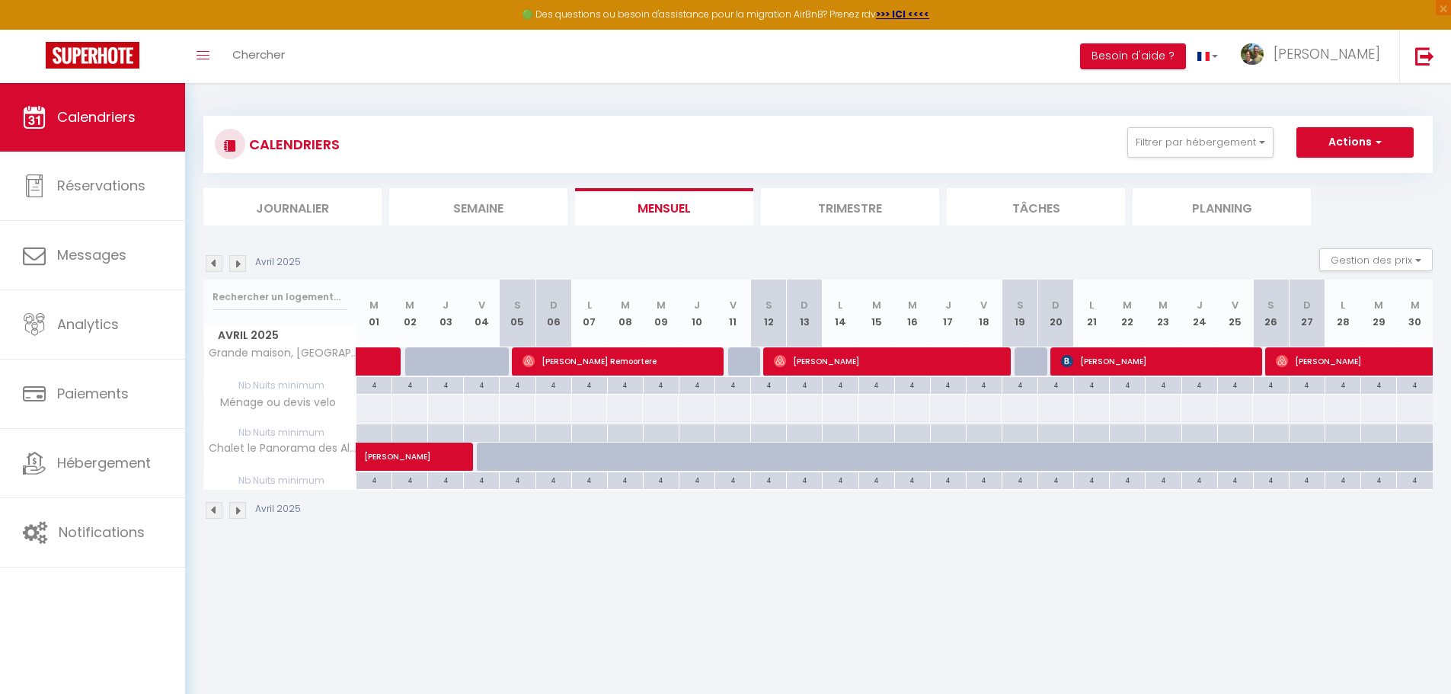
click at [209, 264] on img at bounding box center [214, 263] width 17 height 17
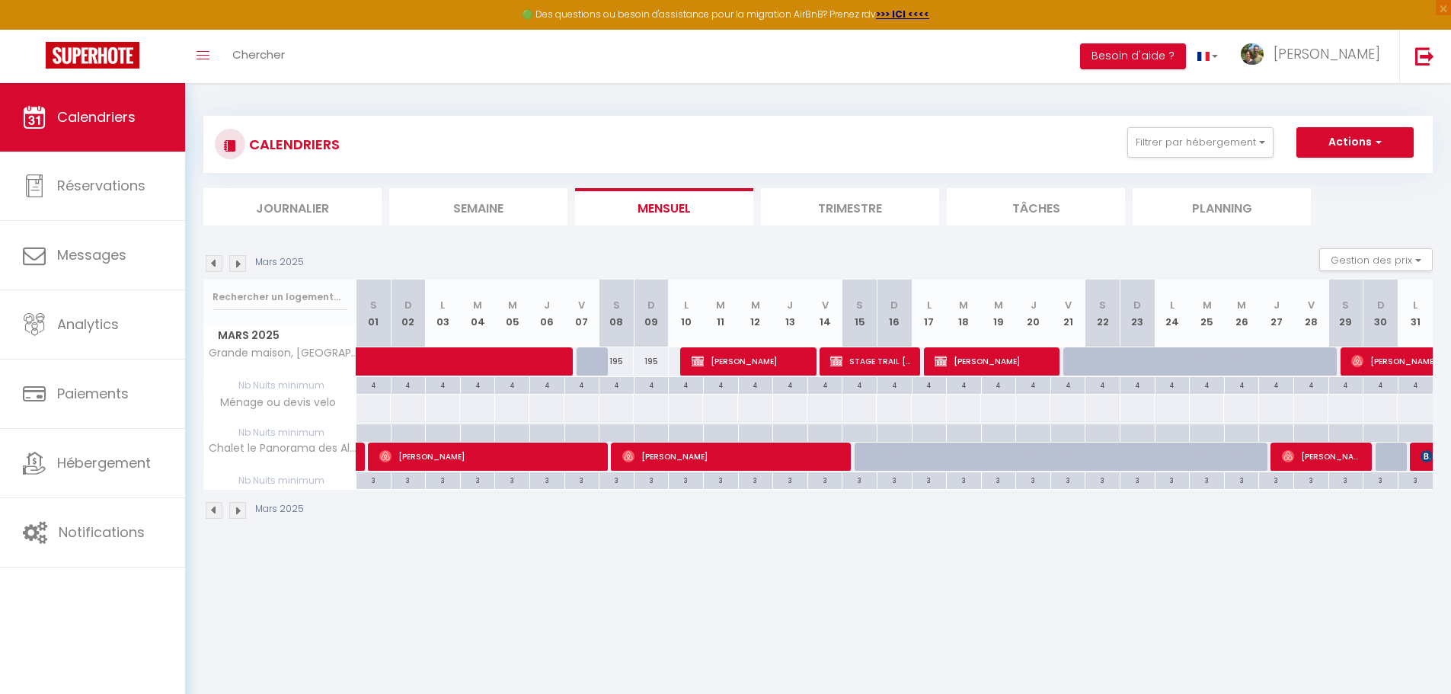
click at [209, 263] on img at bounding box center [214, 263] width 17 height 17
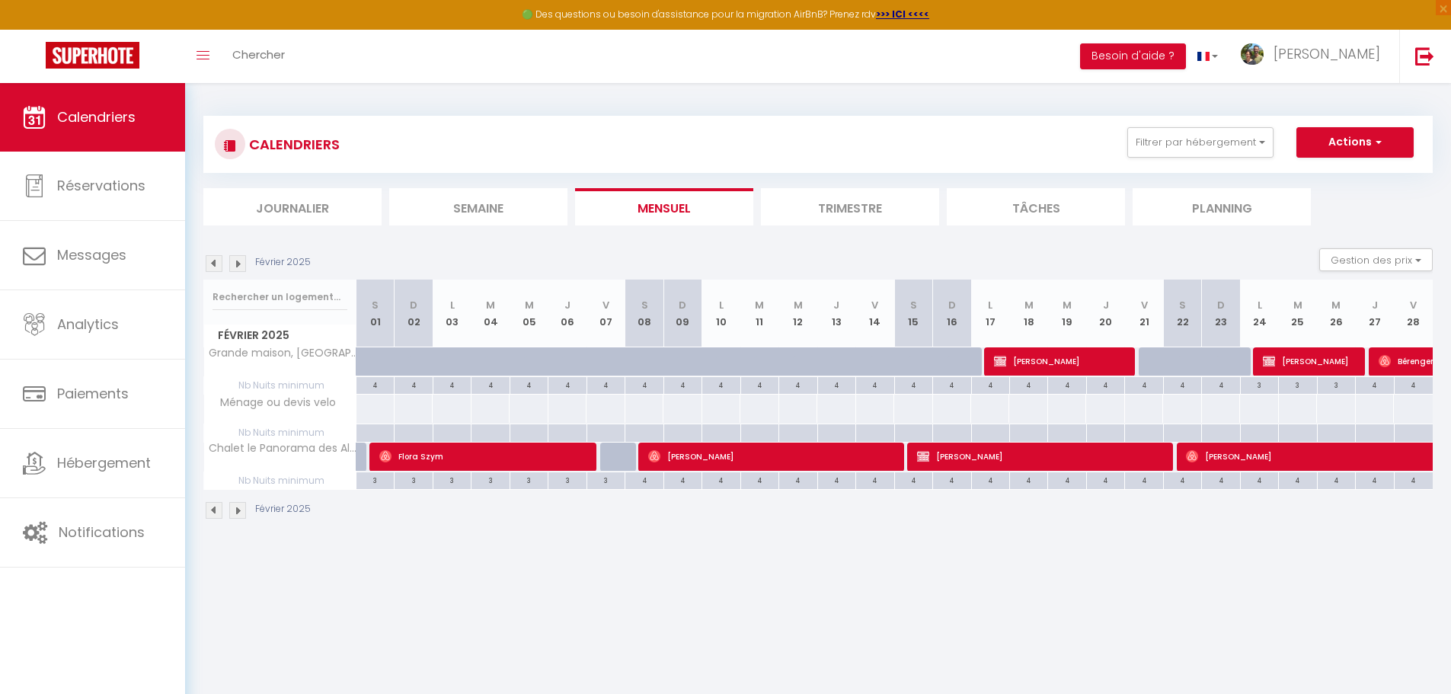
click at [209, 263] on img at bounding box center [214, 263] width 17 height 17
select select
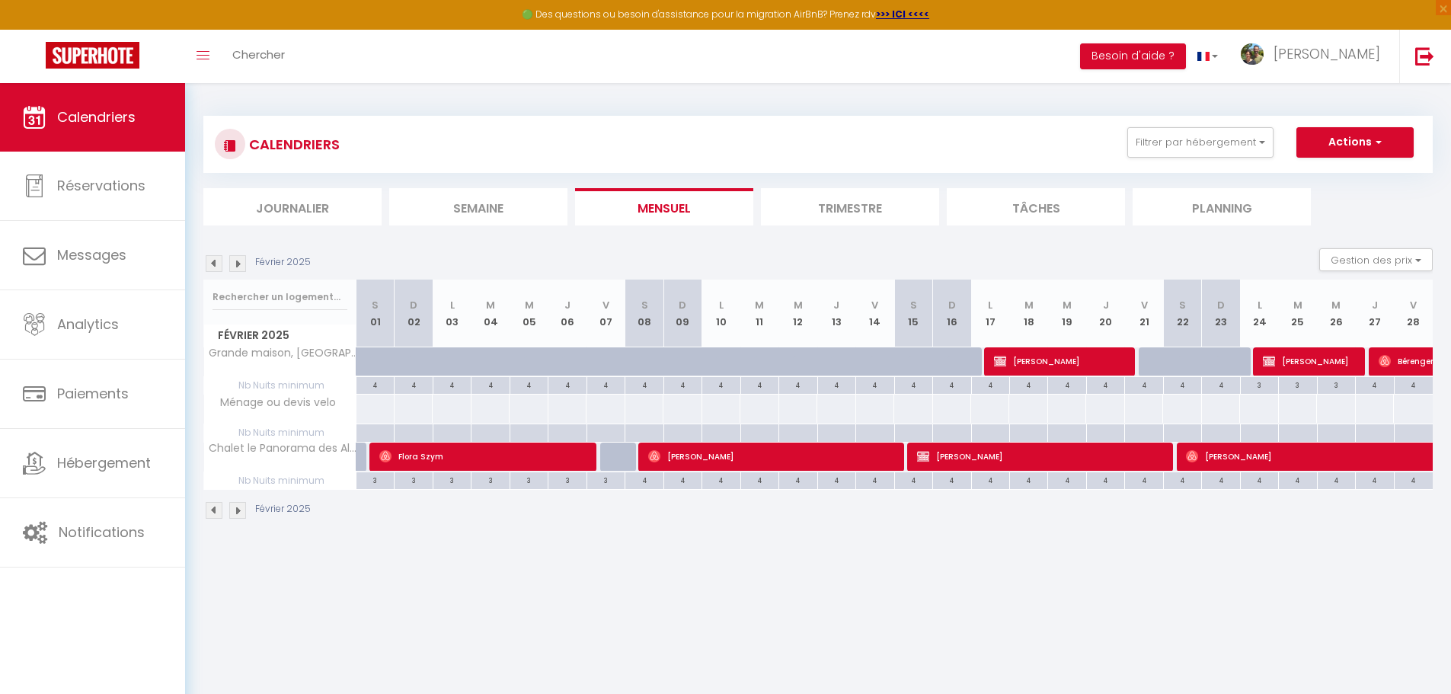
select select
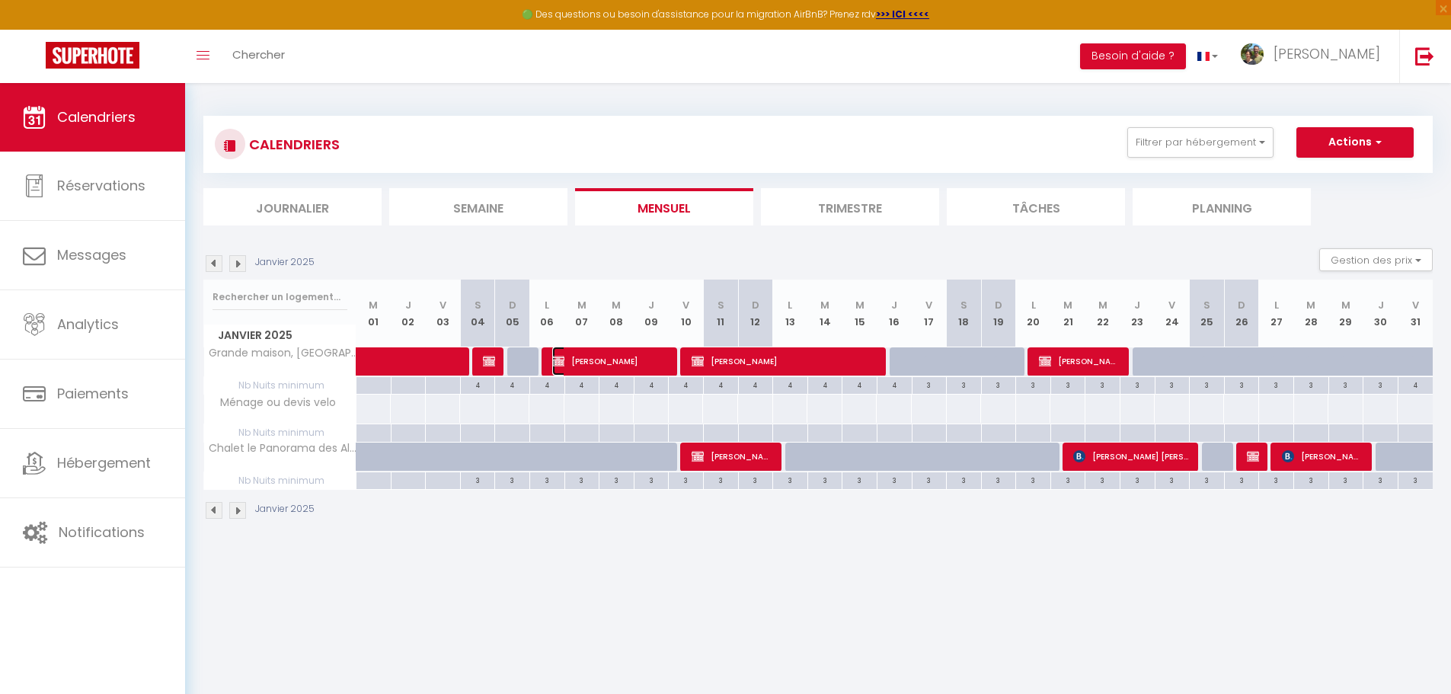
click at [602, 357] on span "Julien DERMINGHEM" at bounding box center [610, 361] width 117 height 29
select select "OK"
select select "KO"
select select "0"
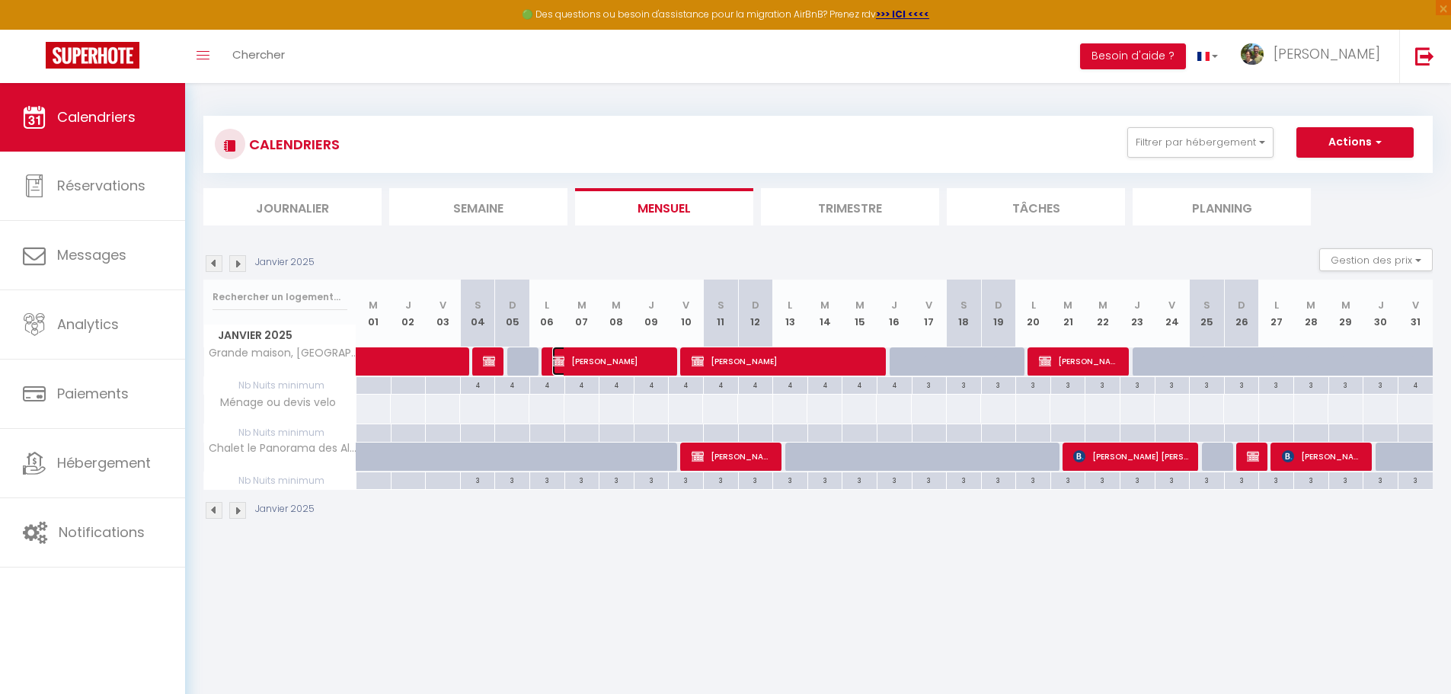
select select "1"
select select
select select "19117"
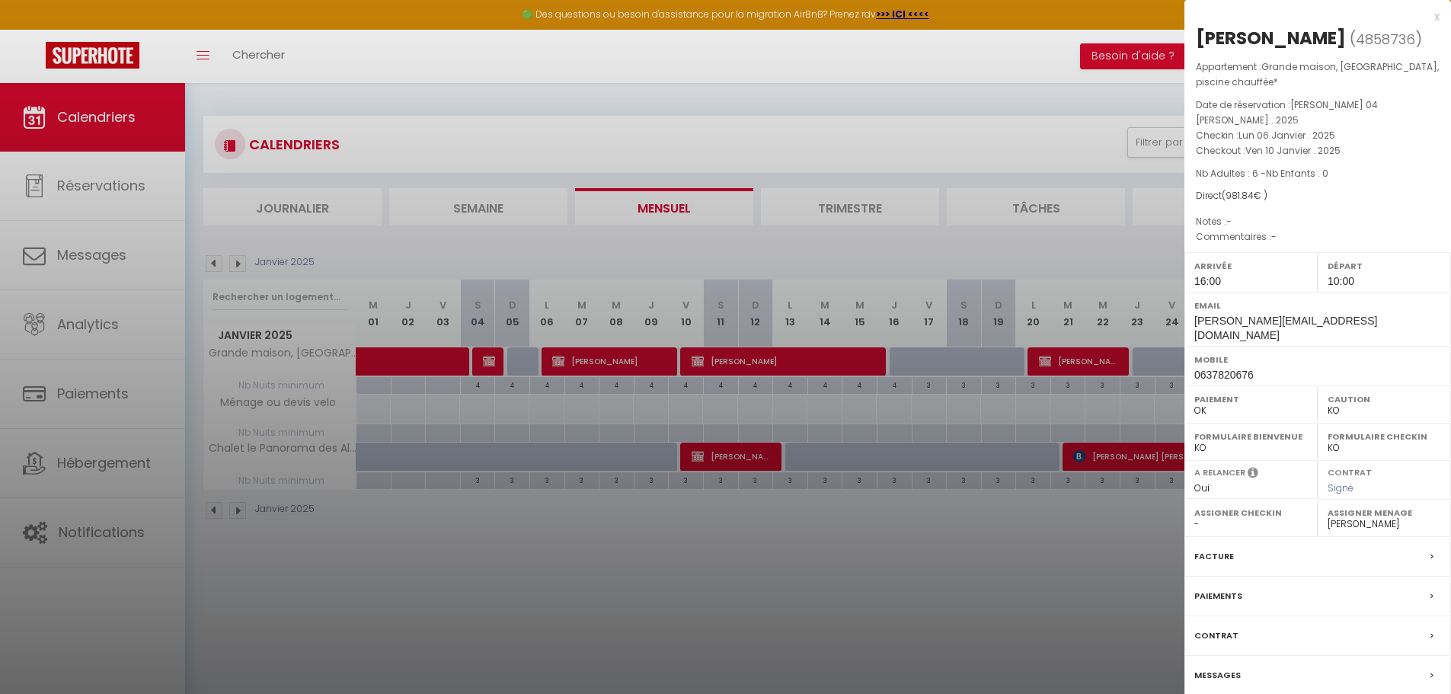
click at [87, 123] on div at bounding box center [725, 347] width 1451 height 694
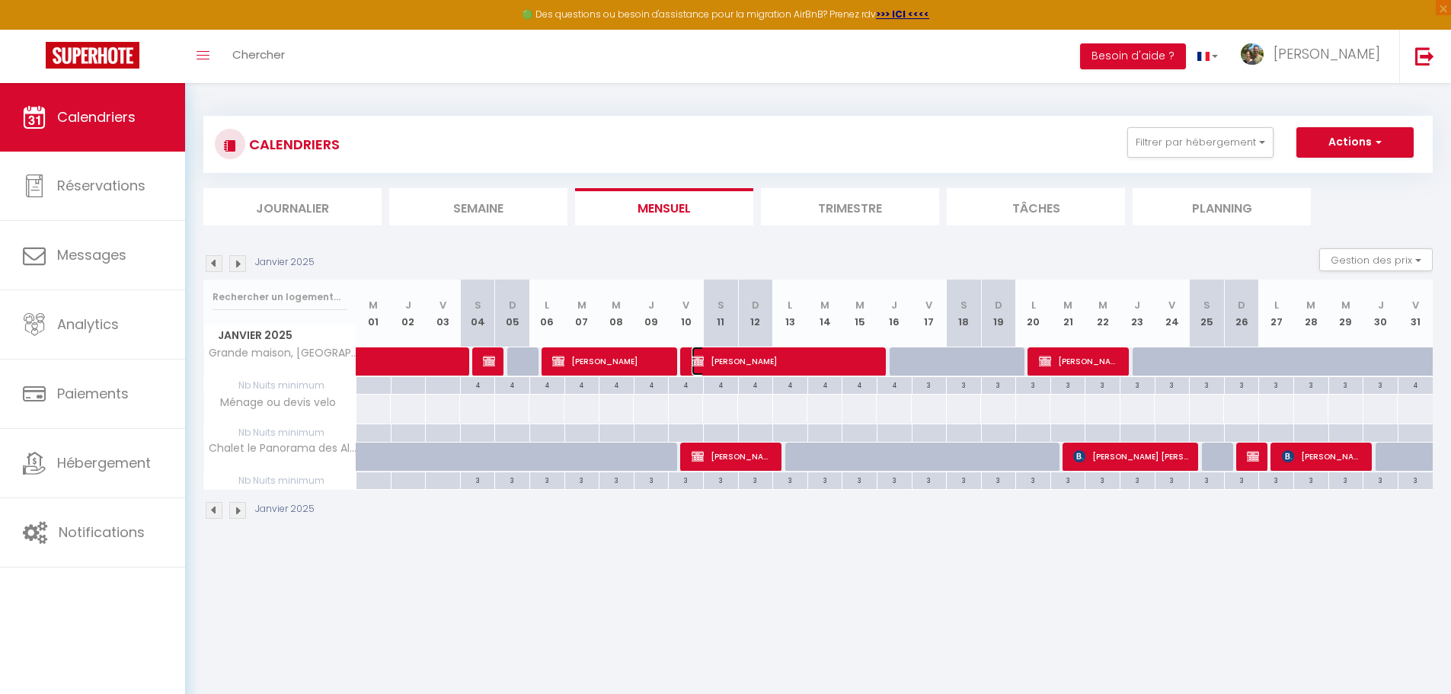
click at [741, 366] on span "Julien DERMINGHEM" at bounding box center [785, 361] width 187 height 29
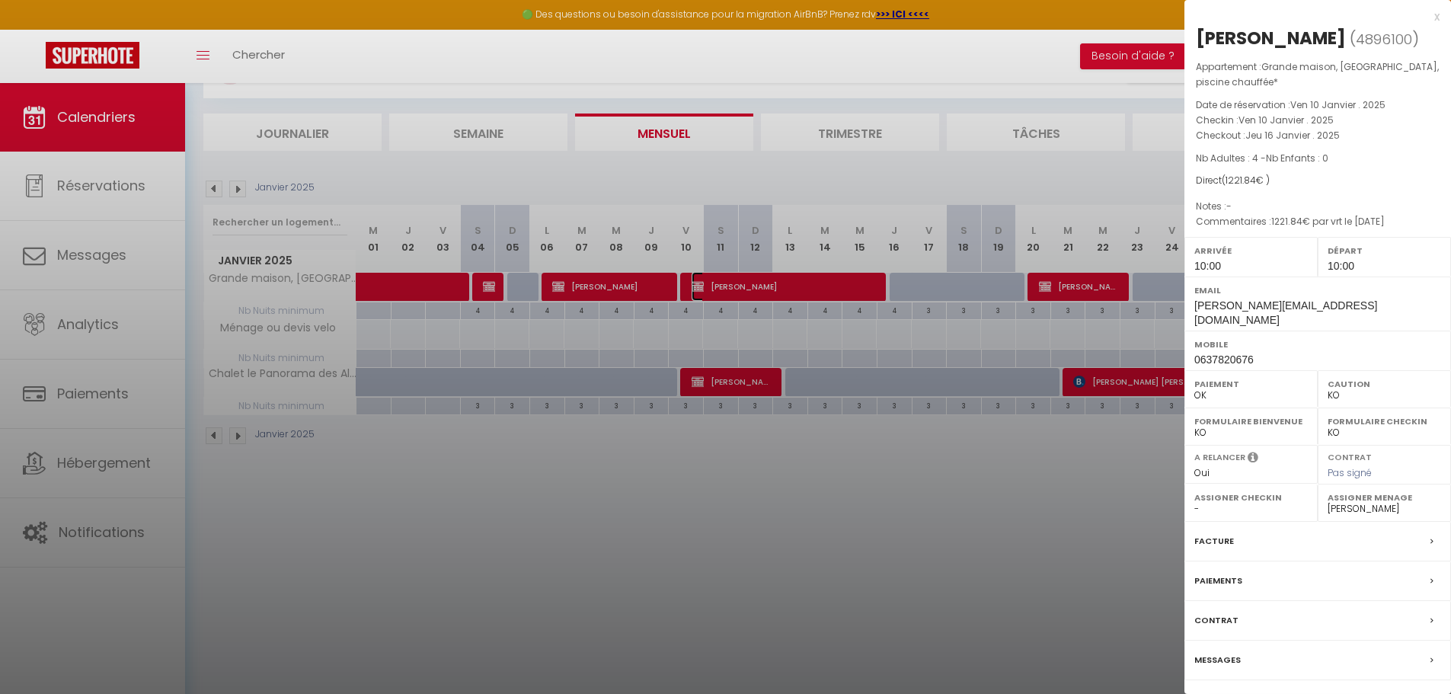
scroll to position [83, 0]
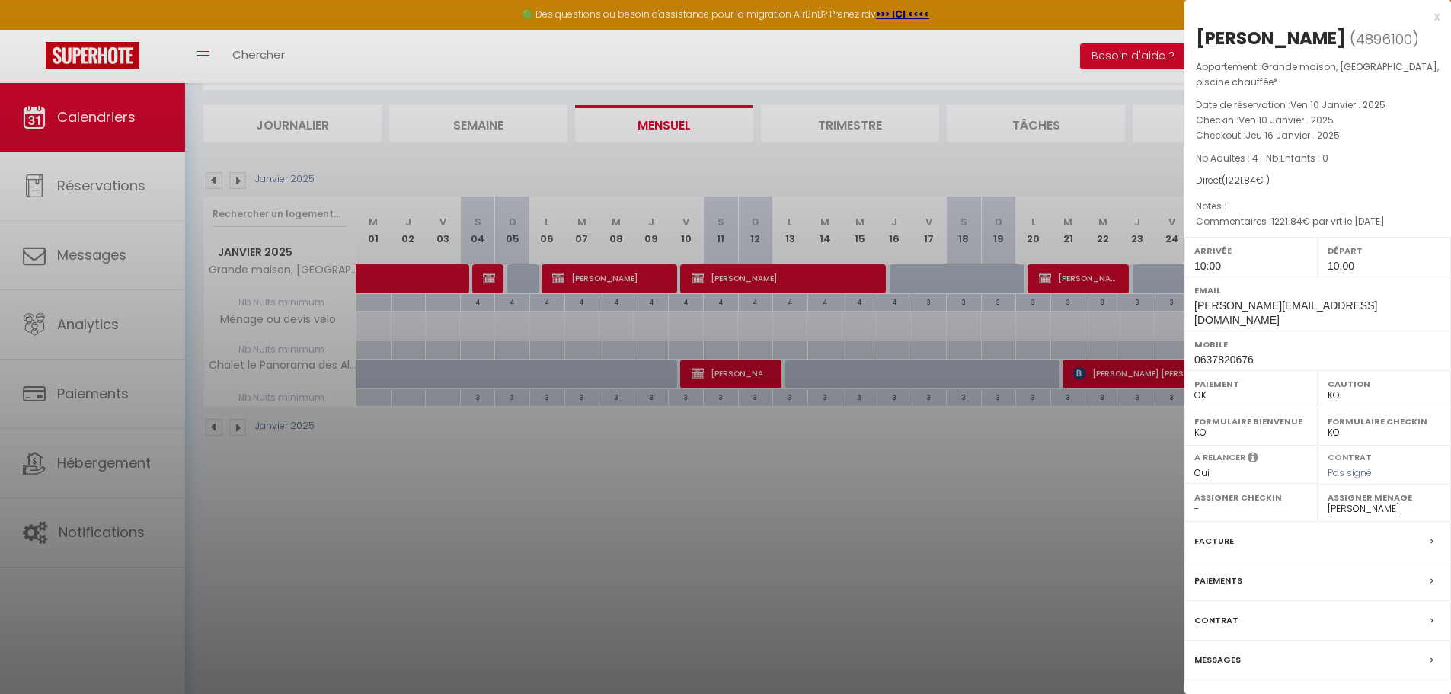
click at [1235, 554] on div "Facture" at bounding box center [1318, 542] width 267 height 40
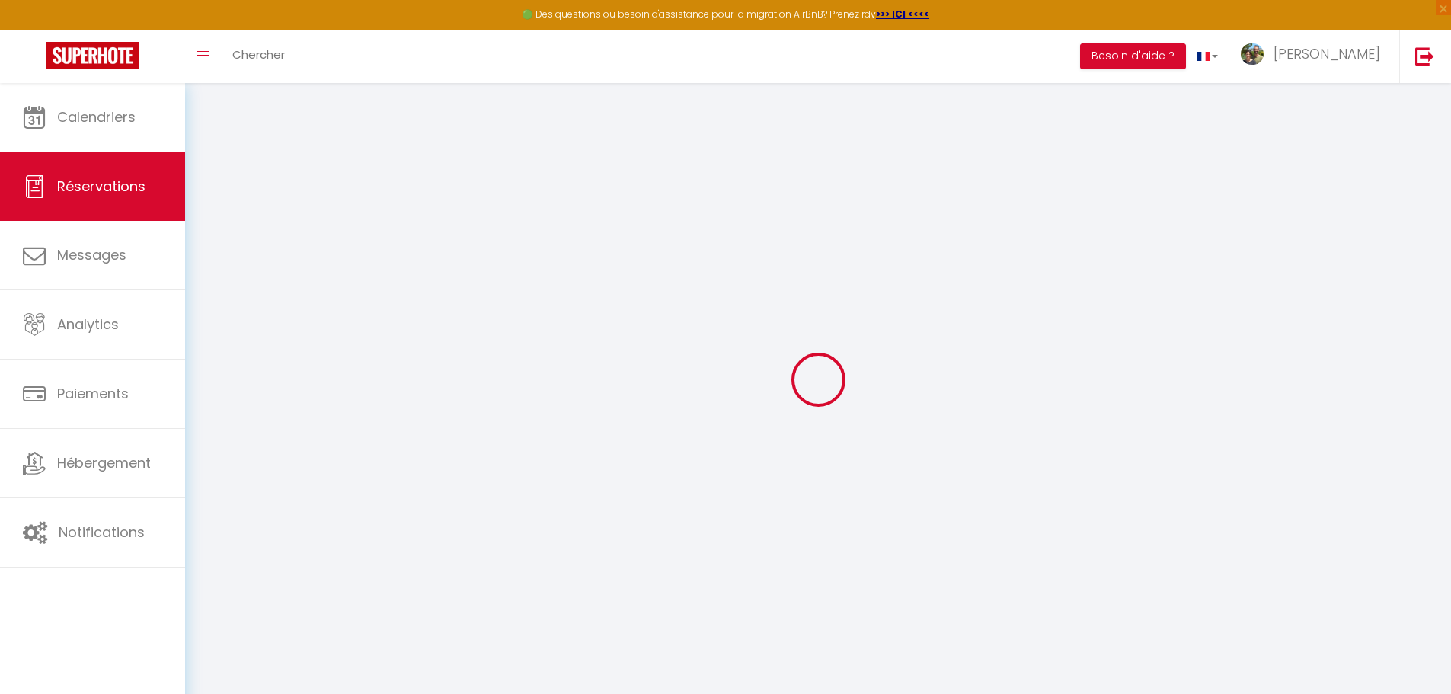
select select "taxes"
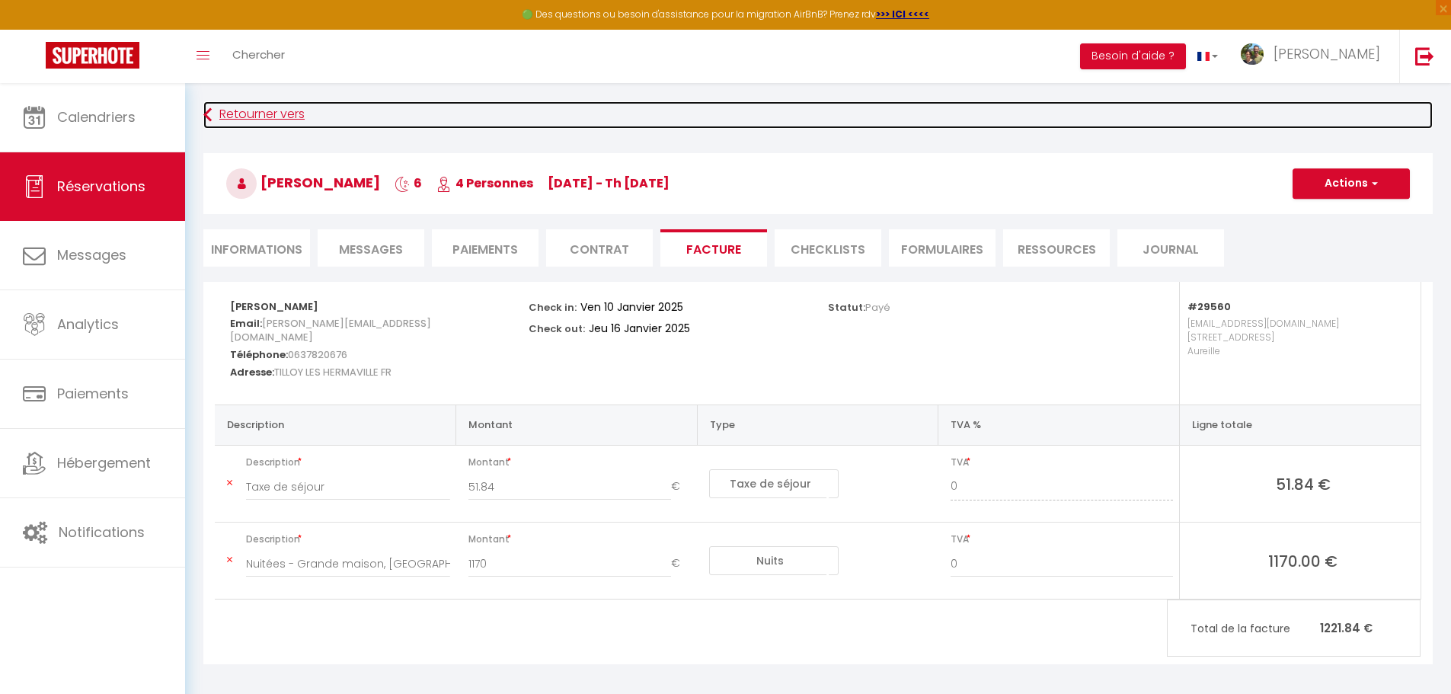
click at [206, 114] on icon at bounding box center [207, 114] width 8 height 27
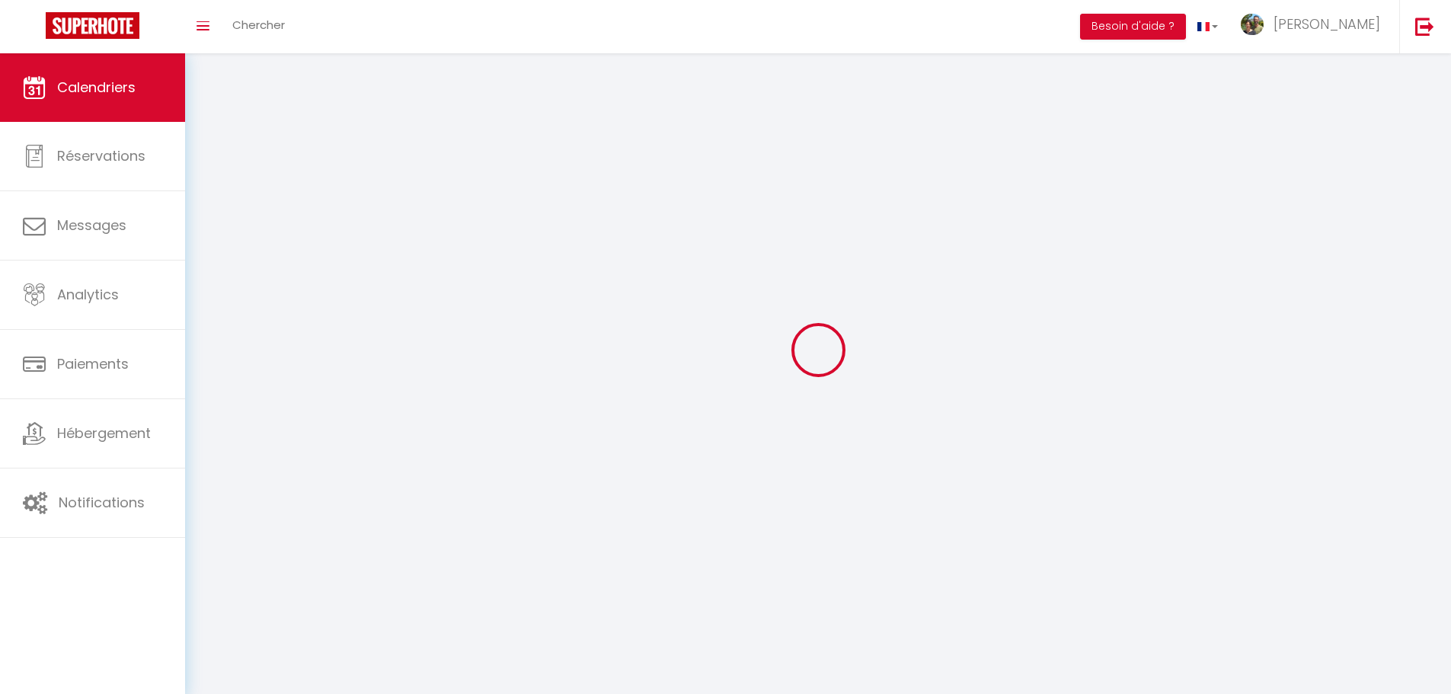
scroll to position [83, 0]
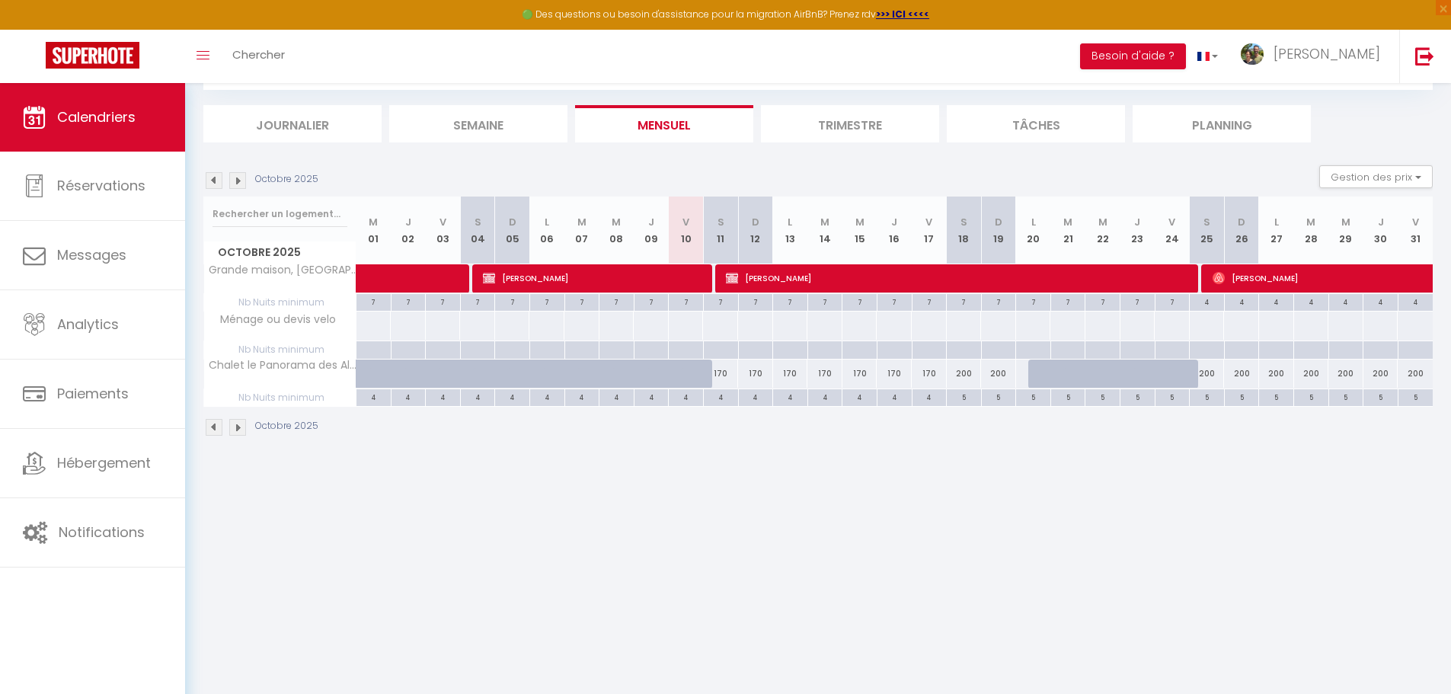
click at [214, 180] on img at bounding box center [214, 180] width 17 height 17
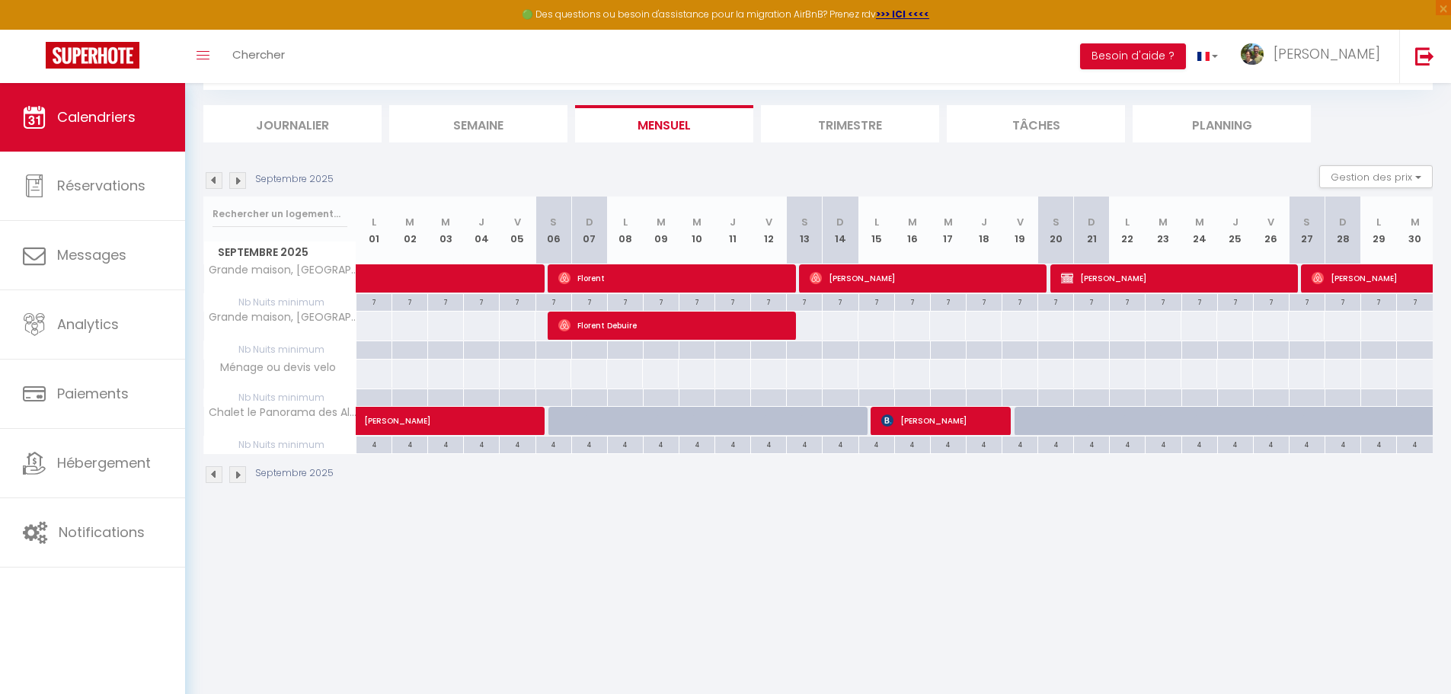
click at [214, 180] on img at bounding box center [214, 180] width 17 height 17
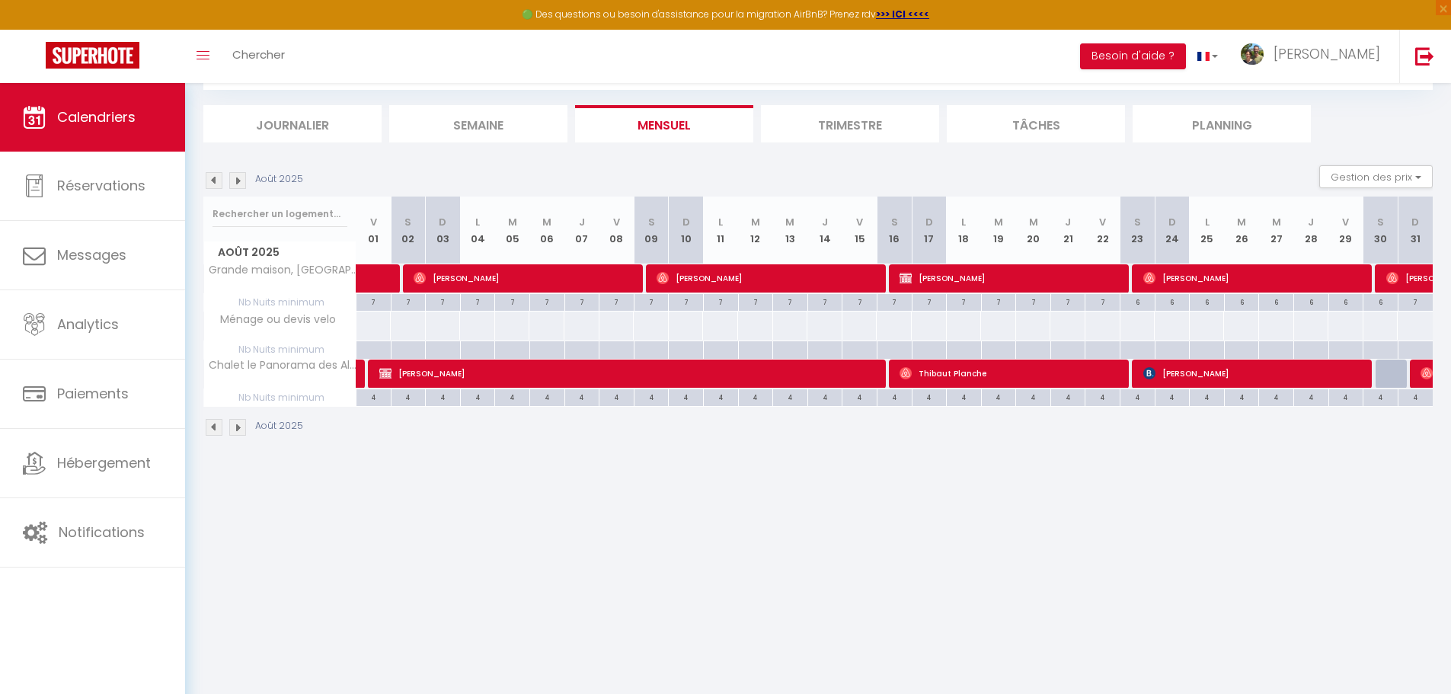
click at [214, 180] on img at bounding box center [214, 180] width 17 height 17
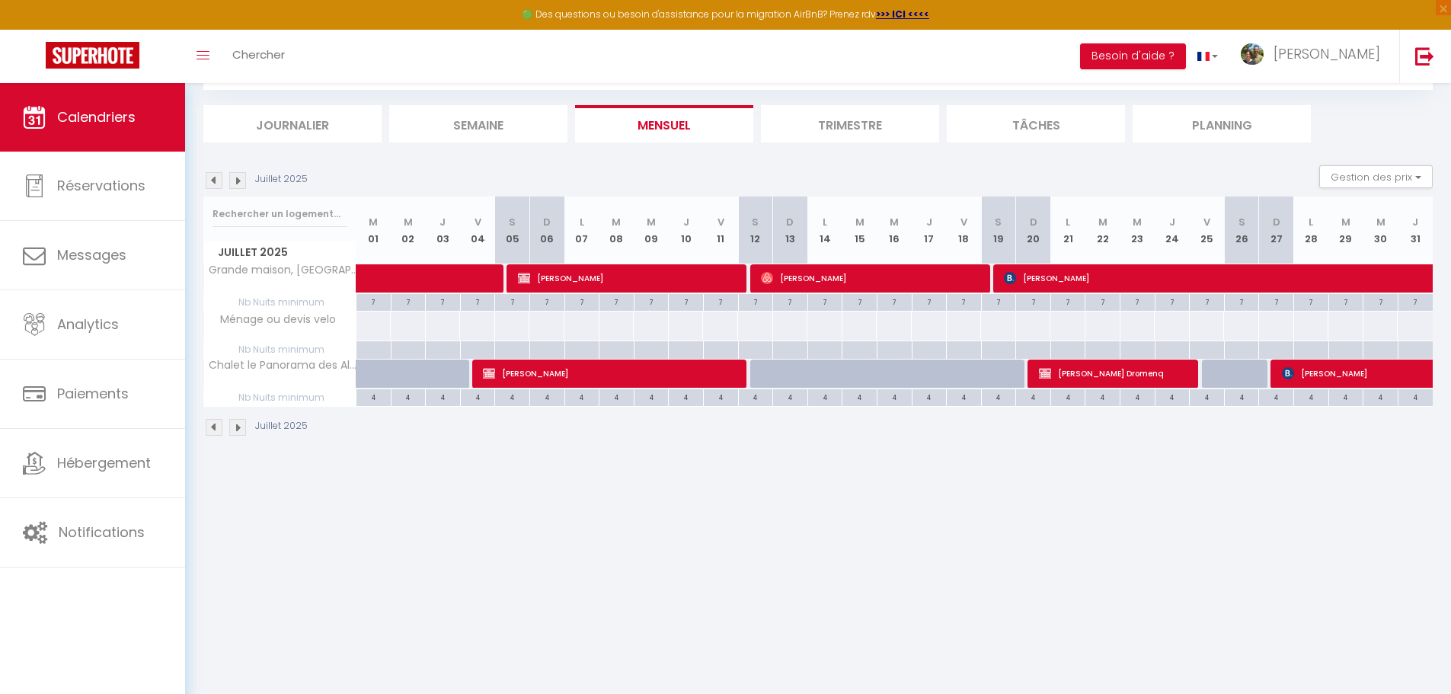
click at [214, 180] on img at bounding box center [214, 180] width 17 height 17
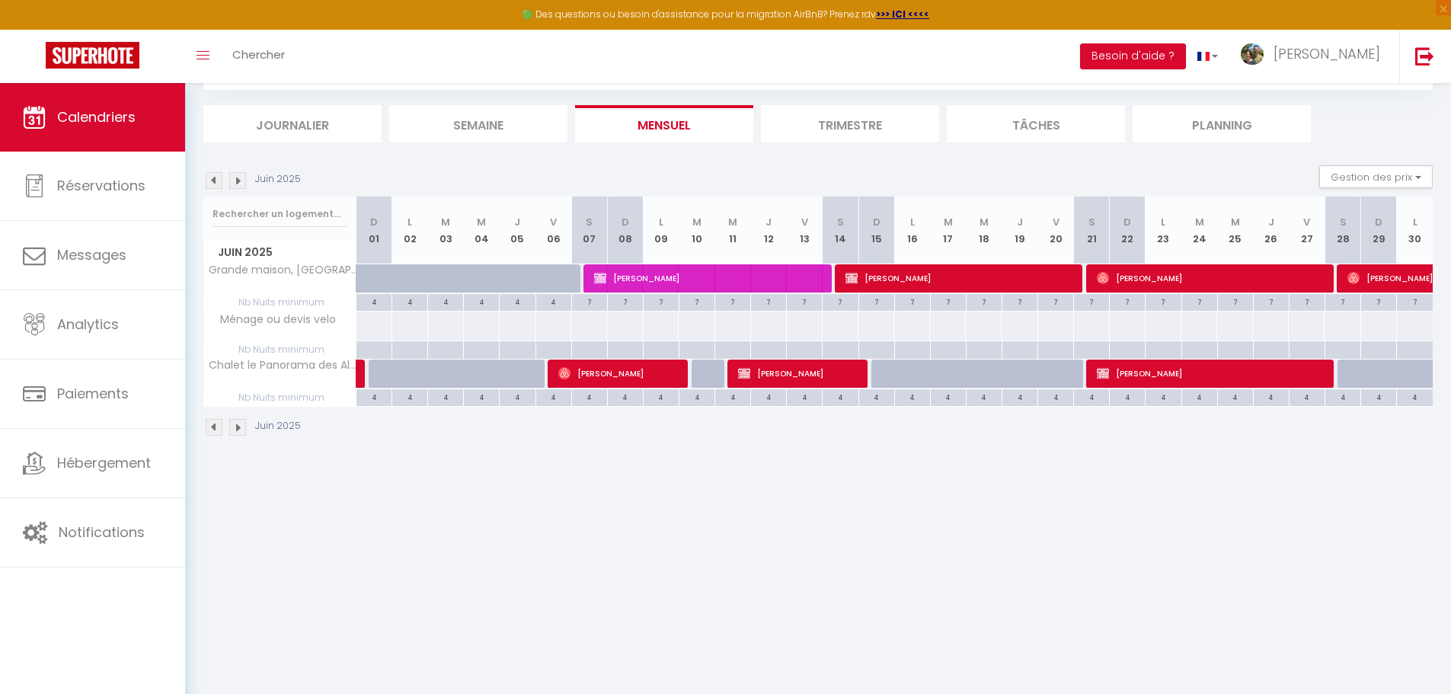
click at [214, 180] on img at bounding box center [214, 180] width 17 height 17
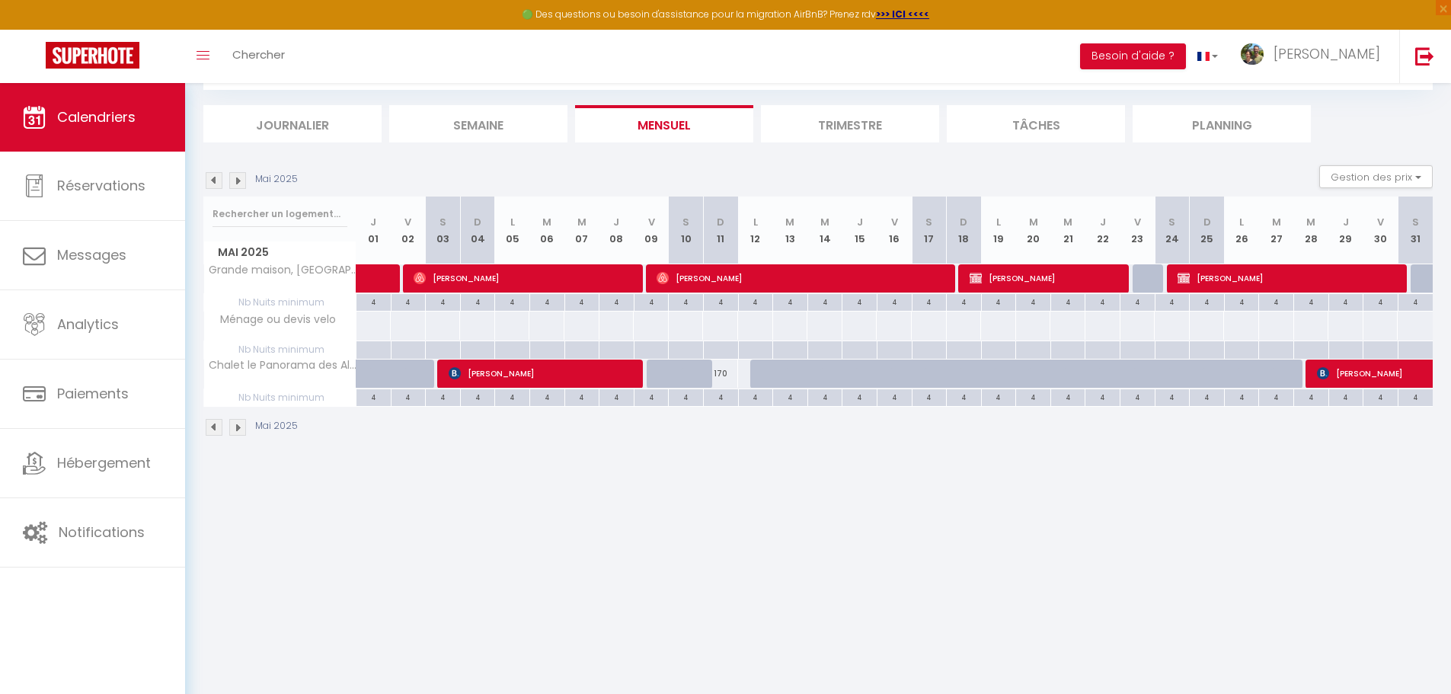
click at [214, 180] on img at bounding box center [214, 180] width 17 height 17
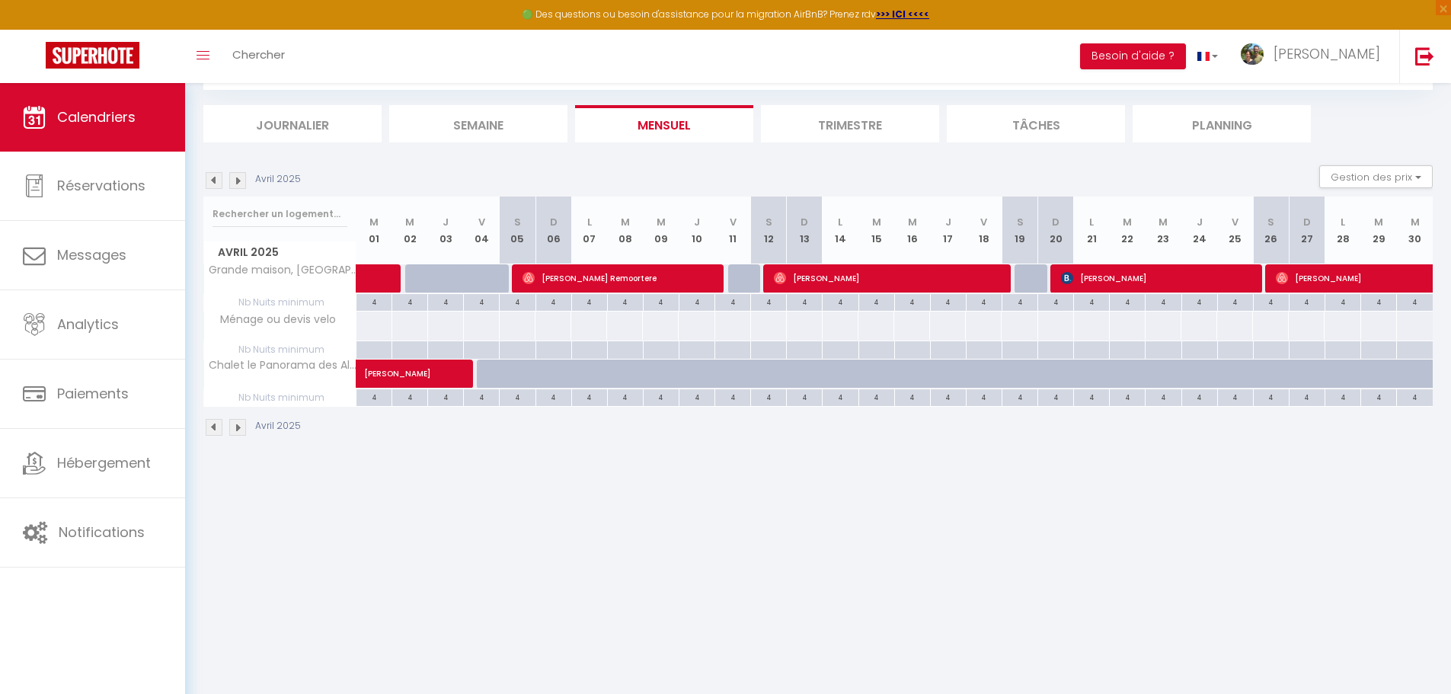
click at [214, 180] on img at bounding box center [214, 180] width 17 height 17
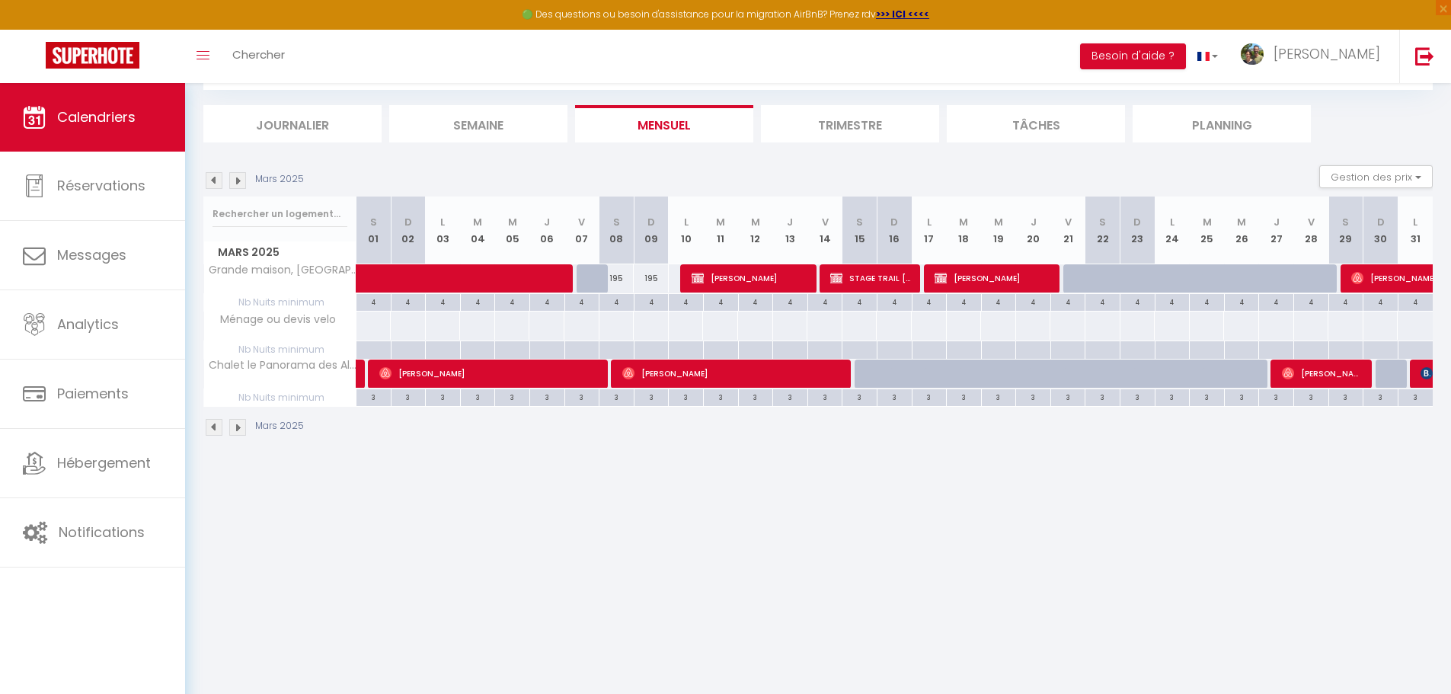
click at [214, 180] on img at bounding box center [214, 180] width 17 height 17
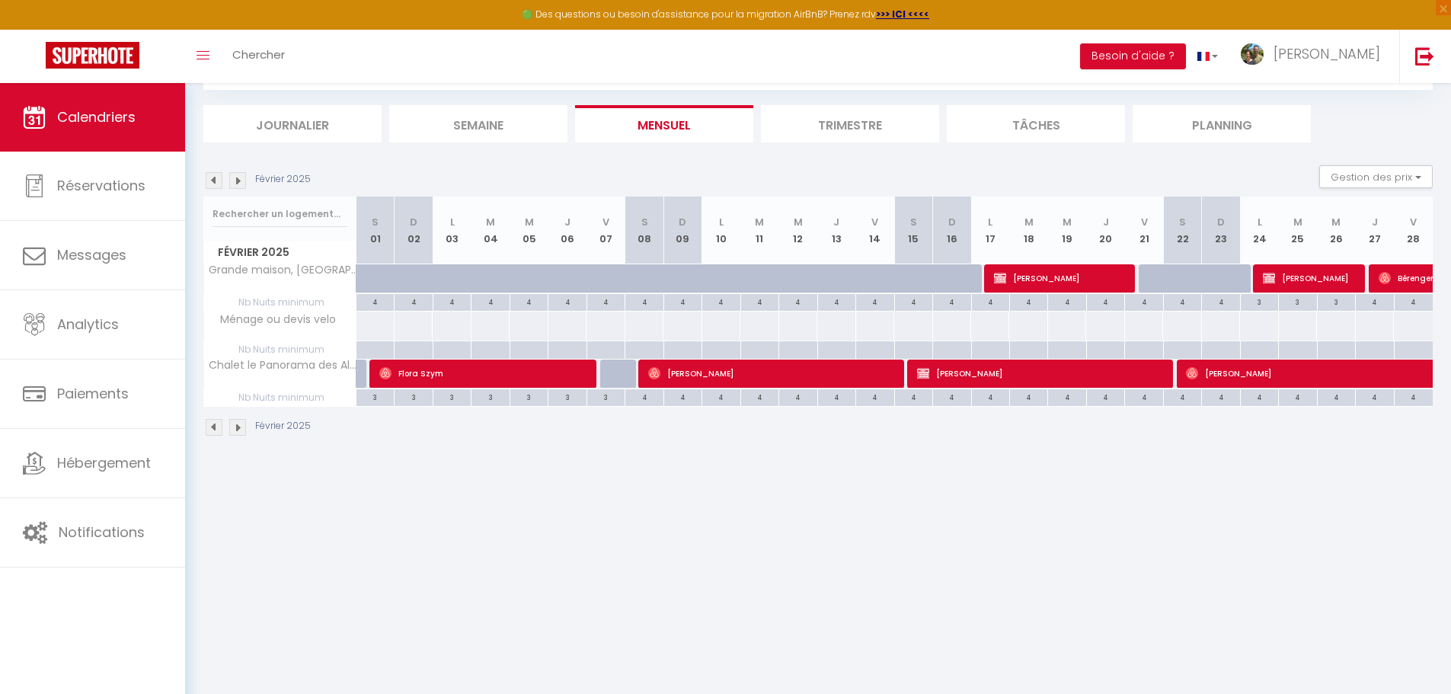
click at [214, 180] on img at bounding box center [214, 180] width 17 height 17
select select
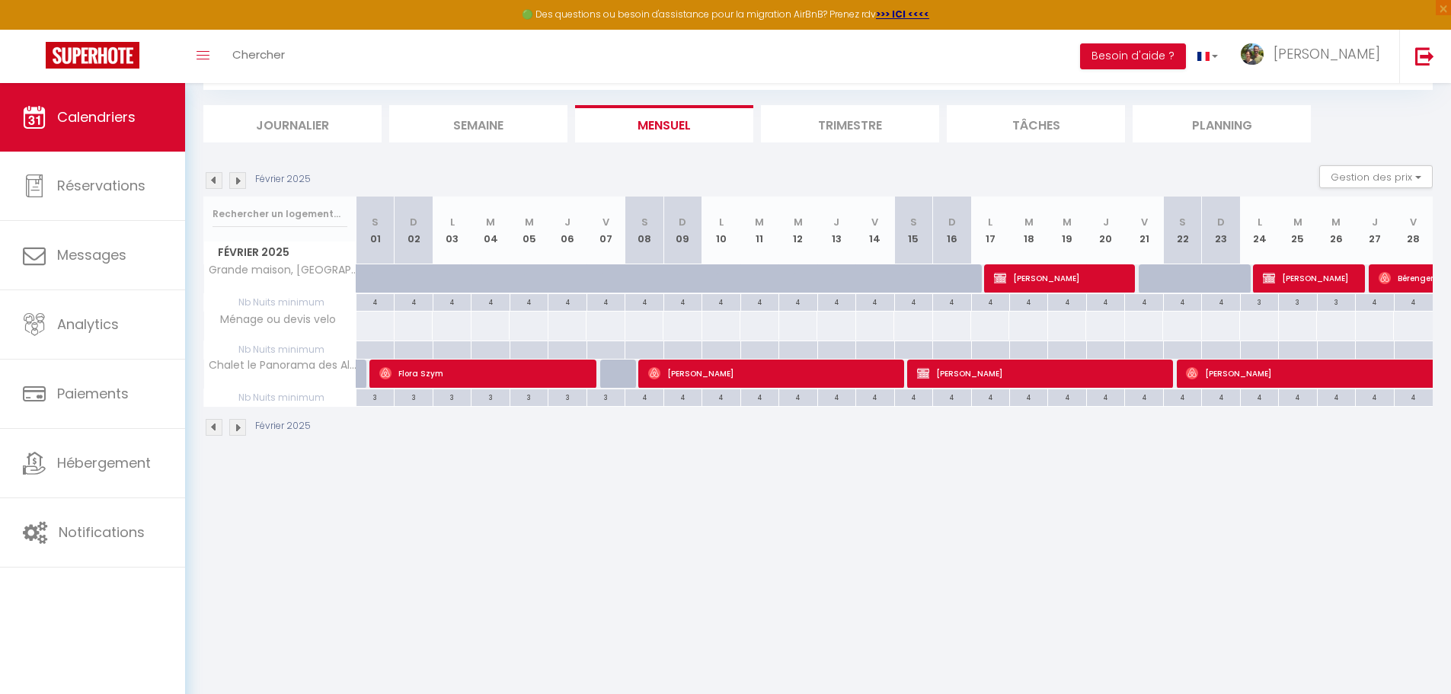
select select
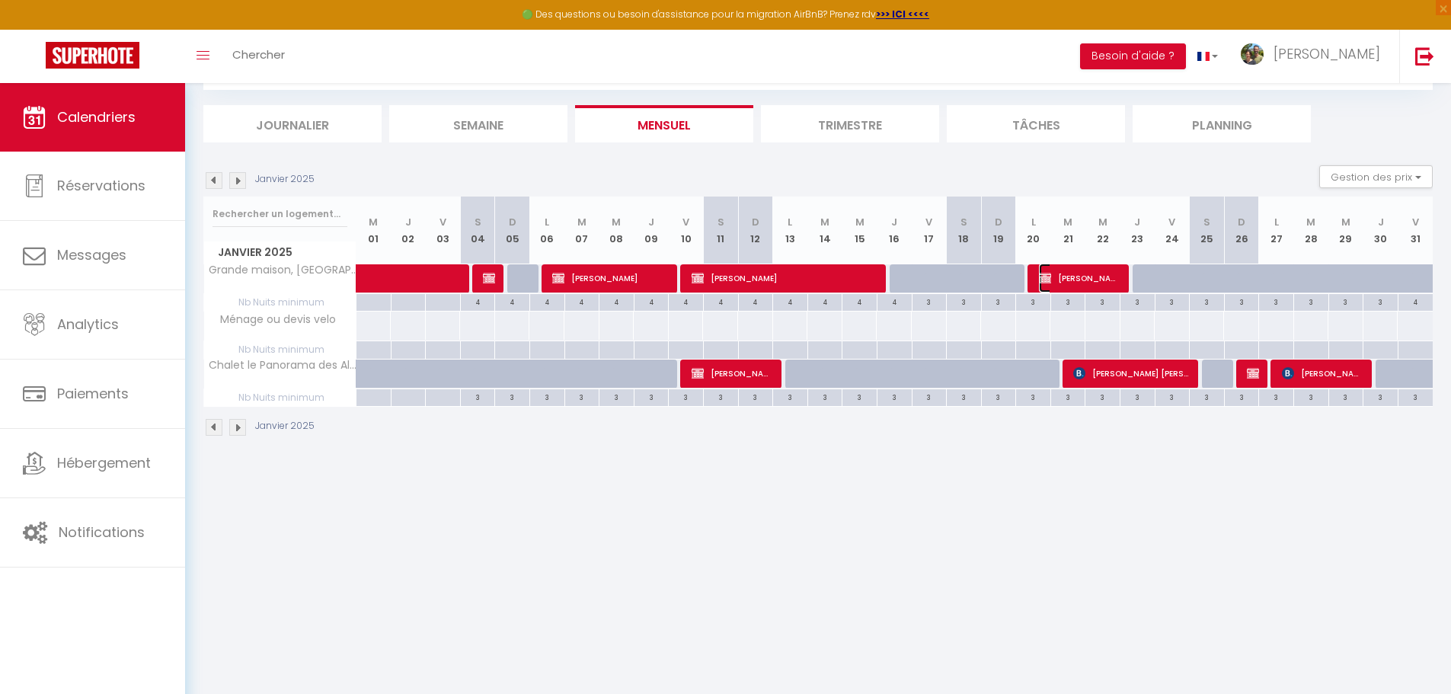
click at [1060, 277] on span "JULIEN DERMINGHEM" at bounding box center [1080, 278] width 82 height 29
select select "OK"
select select "KO"
select select "0"
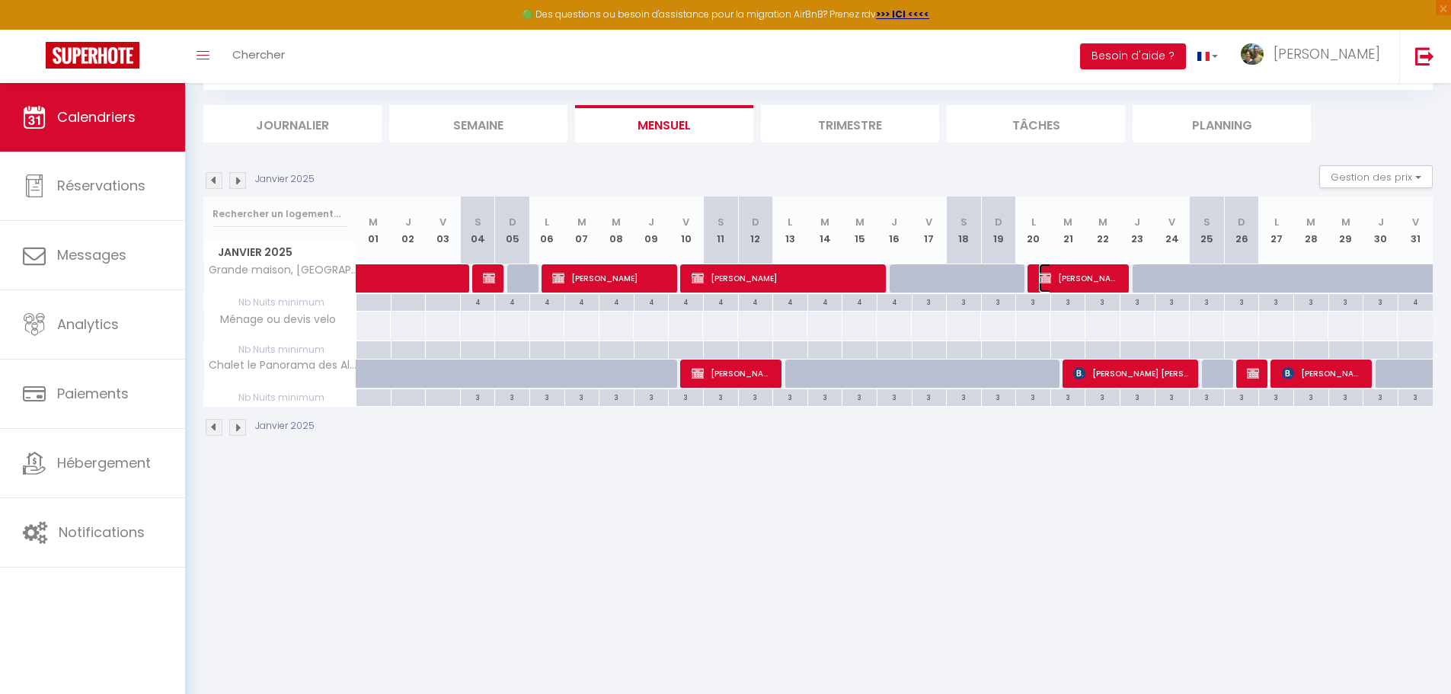
select select "1"
select select
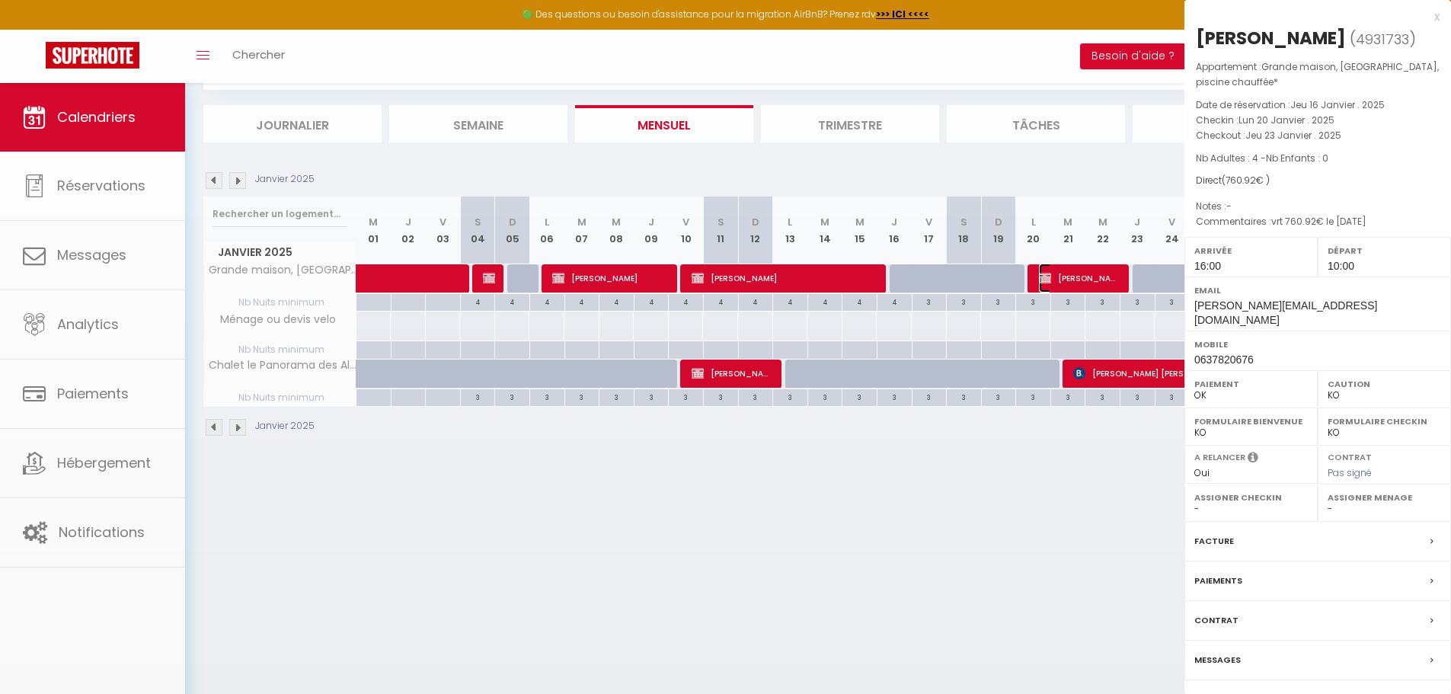
select select "19117"
